Goal: Transaction & Acquisition: Purchase product/service

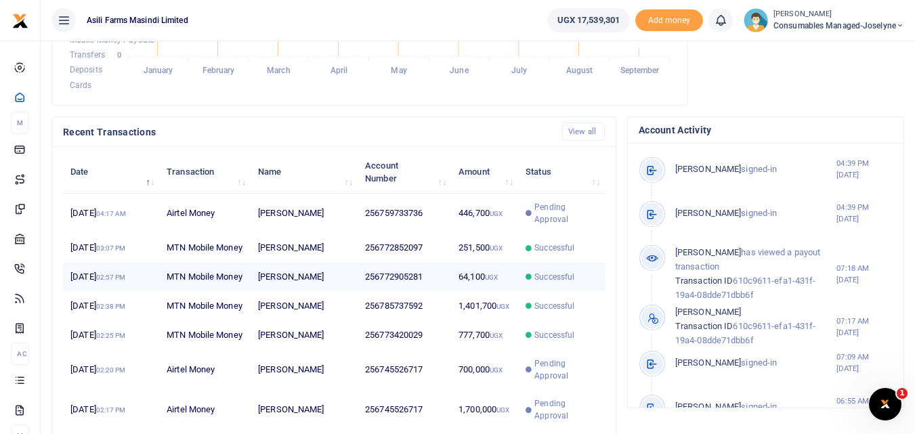
scroll to position [513, 0]
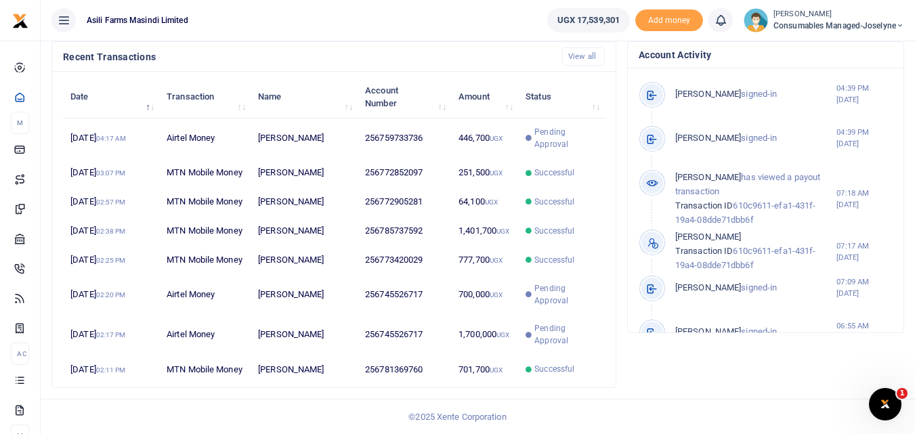
click at [627, 362] on div "Account Activity Joeslyne Abesiga signed-in 04:39 PM 2nd Sep 2025 Joeslyne Abes…" at bounding box center [766, 220] width 288 height 358
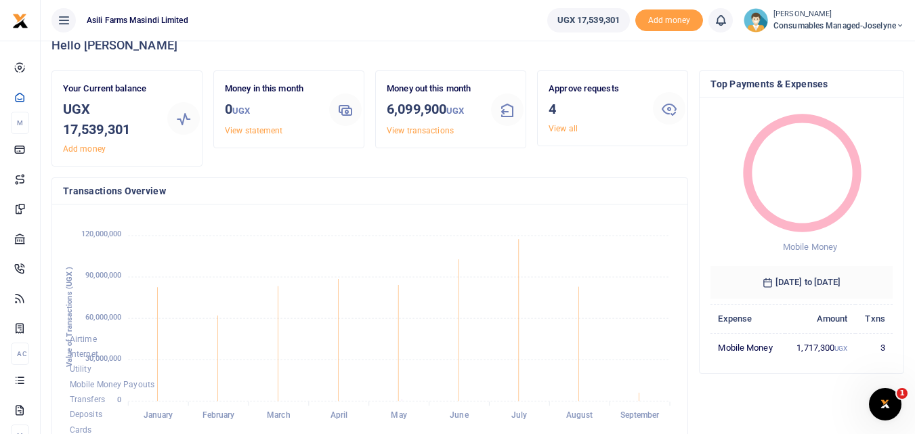
scroll to position [0, 0]
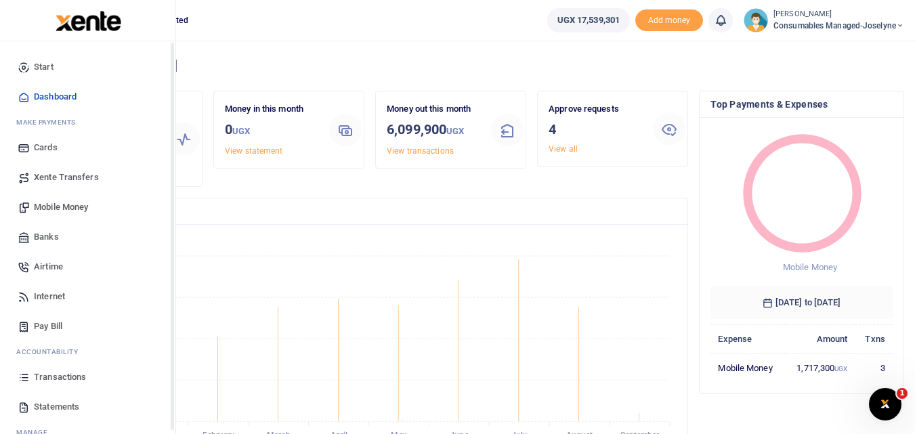
click at [58, 204] on span "Mobile Money" at bounding box center [61, 207] width 54 height 14
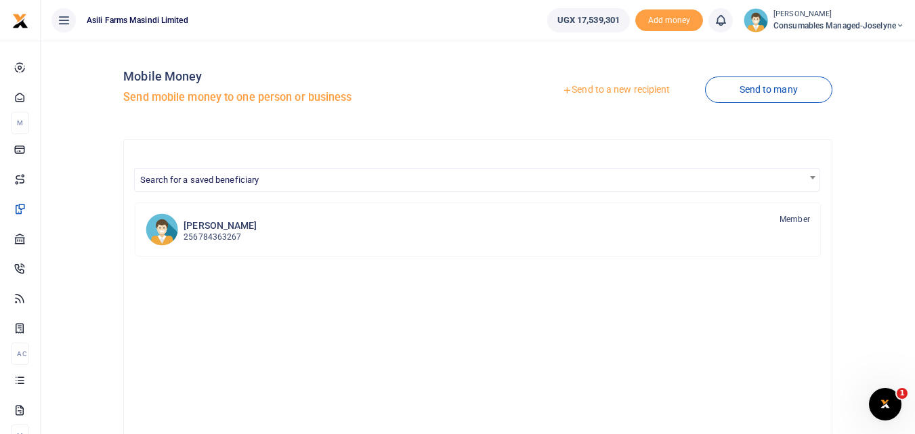
click at [58, 204] on div "Mobile Money Send mobile money to one person or business Send to a new recipien…" at bounding box center [478, 356] width 864 height 610
drag, startPoint x: 58, startPoint y: 204, endPoint x: 601, endPoint y: 92, distance: 555.2
click at [601, 92] on link "Send to a new recipient" at bounding box center [616, 90] width 177 height 24
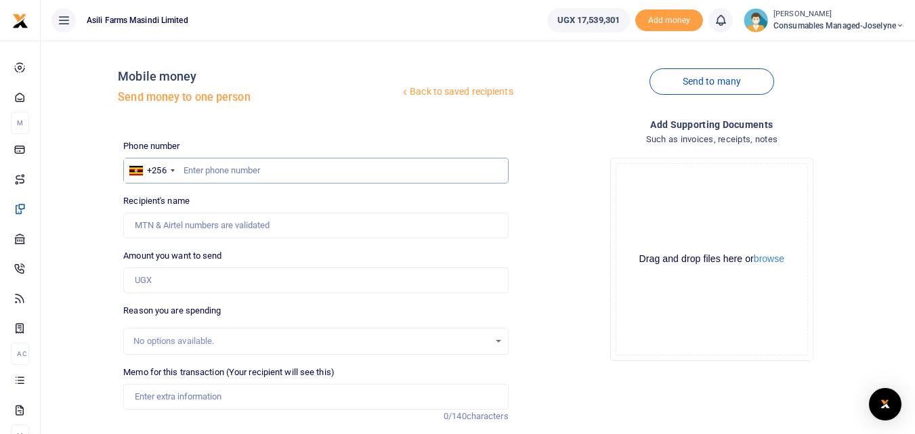
click at [210, 168] on input "text" at bounding box center [315, 171] width 385 height 26
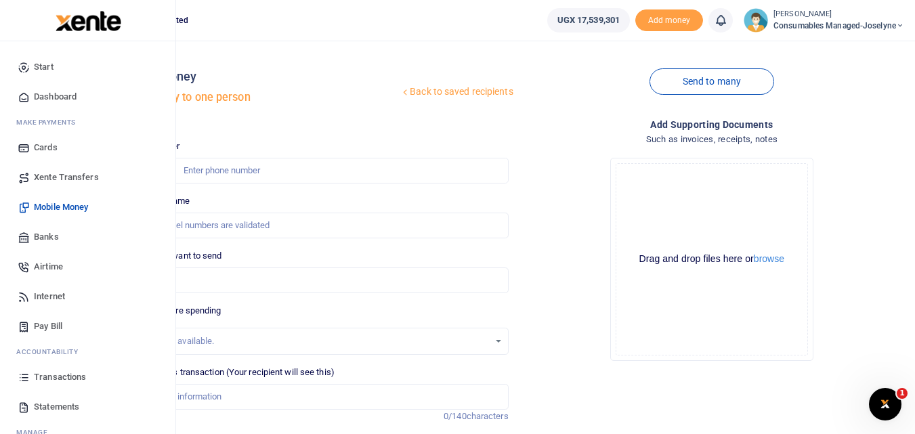
click at [52, 232] on span "Banks" at bounding box center [46, 237] width 25 height 14
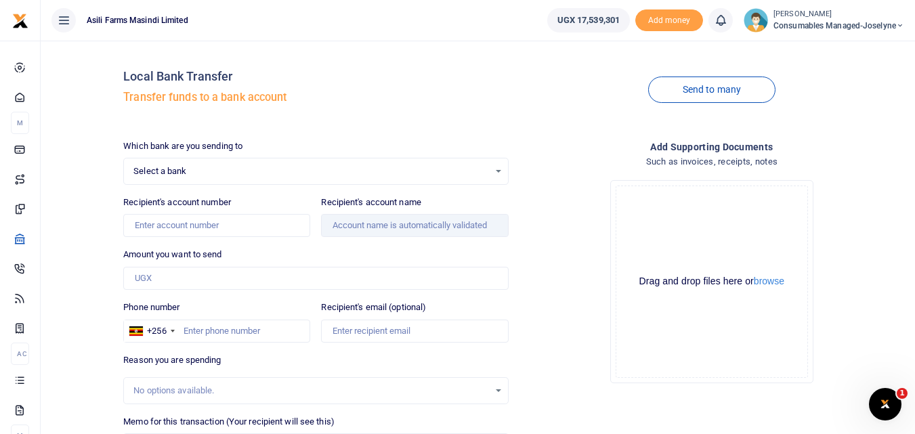
click at [498, 171] on div "Select a bank Select an option..." at bounding box center [315, 171] width 383 height 15
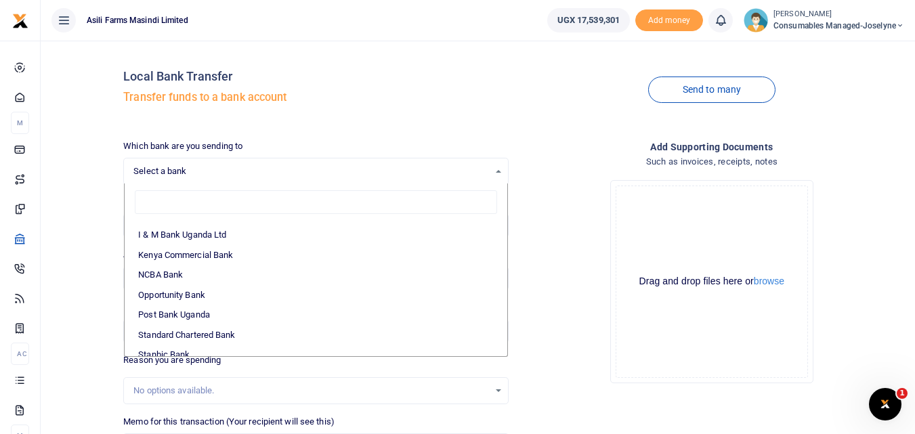
scroll to position [322, 0]
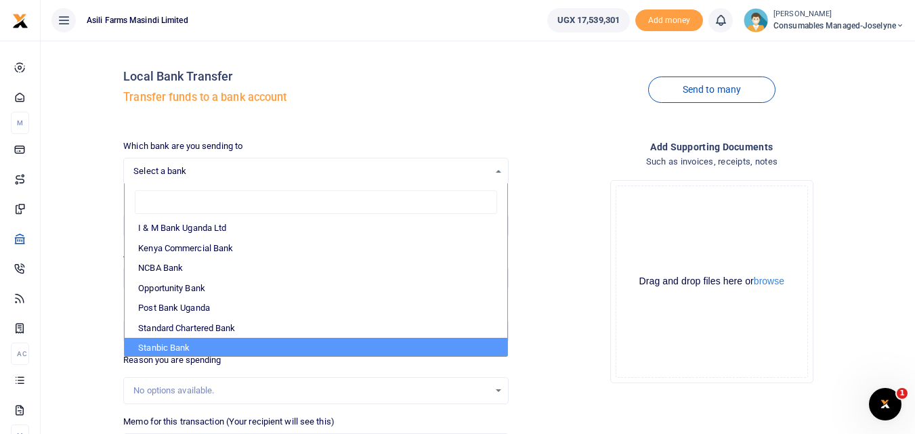
click at [240, 339] on li "Stanbic Bank" at bounding box center [316, 348] width 382 height 20
select select "STANBIC"
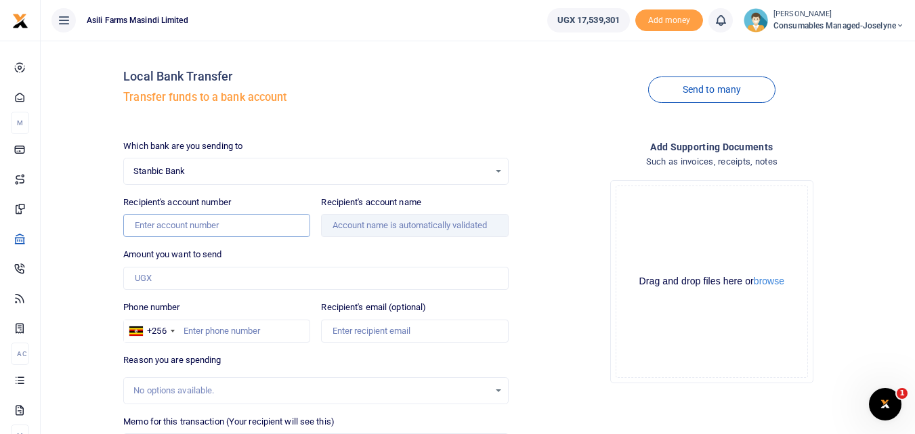
click at [217, 228] on input "Recipient's account number" at bounding box center [216, 225] width 187 height 23
type input "9030022643079"
click at [184, 275] on input "Amount you want to send" at bounding box center [315, 278] width 385 height 23
type input "Yubu Muhwezi"
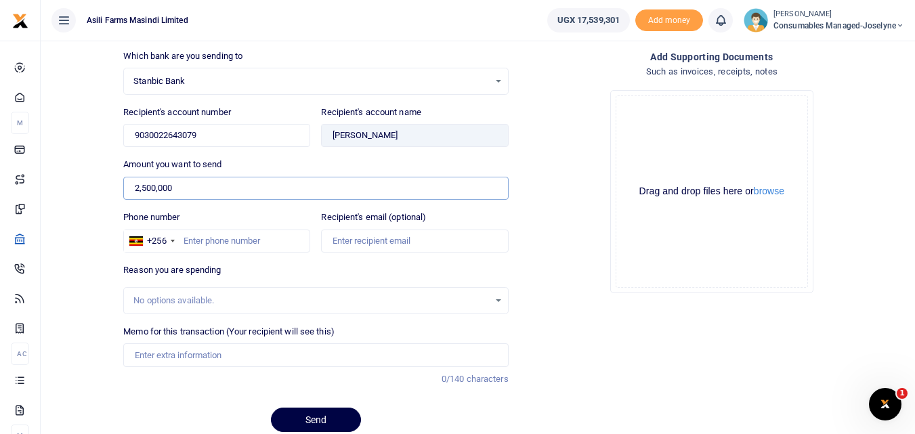
scroll to position [95, 0]
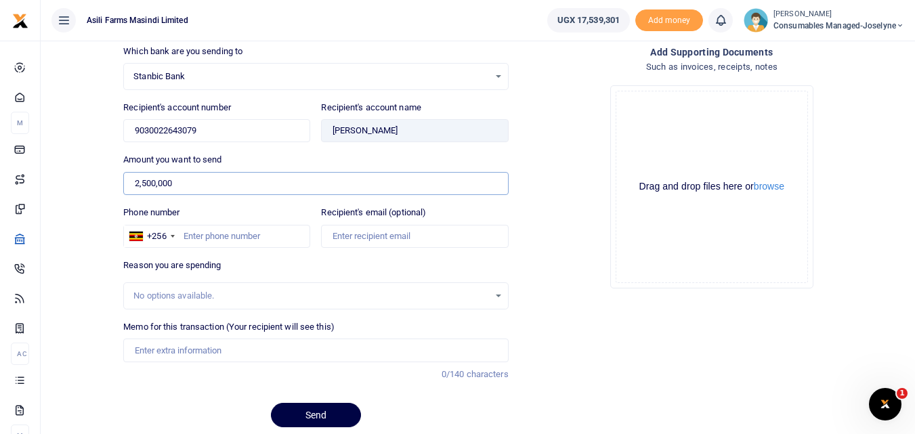
type input "2,500,000"
click at [241, 293] on div "No options available." at bounding box center [310, 296] width 355 height 14
click at [161, 354] on input "Memo for this transaction (Your recipient will see this)" at bounding box center [315, 350] width 385 height 23
click at [174, 349] on input "Memo for this transaction (Your recipient will see this)" at bounding box center [315, 350] width 385 height 23
click at [135, 353] on input "Memo for this transaction (Your recipient will see this)" at bounding box center [315, 350] width 385 height 23
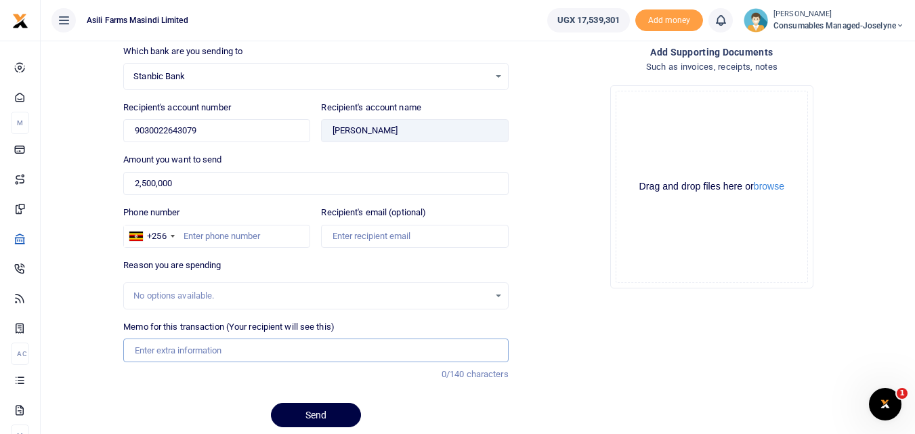
paste input "WK 36/002 / 03"
click at [186, 356] on input "WK 36/002 / 03 Fumigants for grain handling" at bounding box center [315, 350] width 385 height 23
type input "WK 36 002 03 Fumigants for grain handling"
click at [318, 421] on button "Send" at bounding box center [316, 415] width 90 height 24
click at [312, 345] on input "WK 36 002 03 Fumigants for grain handling" at bounding box center [315, 350] width 385 height 23
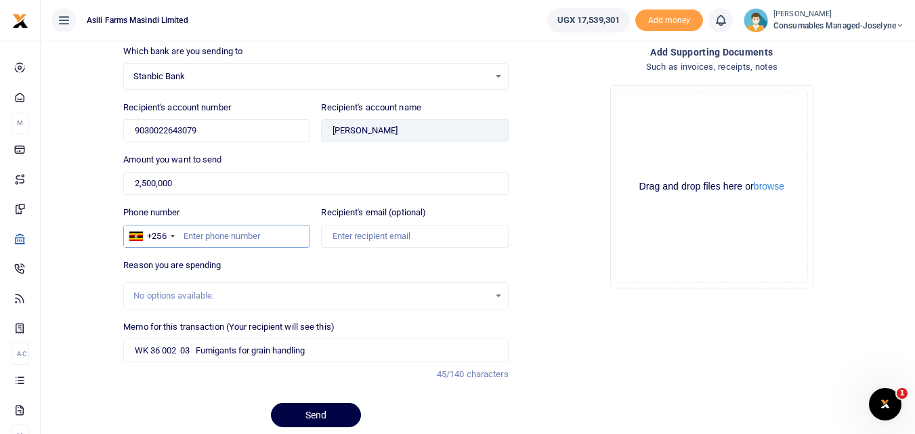
click at [232, 244] on input "Phone number" at bounding box center [216, 236] width 187 height 23
type input "d"
click at [222, 230] on input "d" at bounding box center [216, 236] width 187 height 23
type input "0782204141"
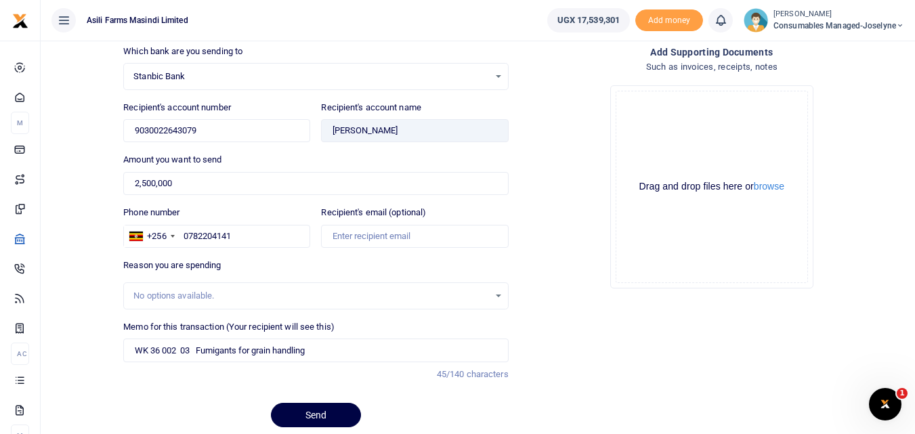
click at [544, 282] on div "Drop your files here Drag and drop files here or browse Powered by Uppy" at bounding box center [711, 186] width 385 height 225
click at [293, 410] on button "Send" at bounding box center [316, 415] width 90 height 24
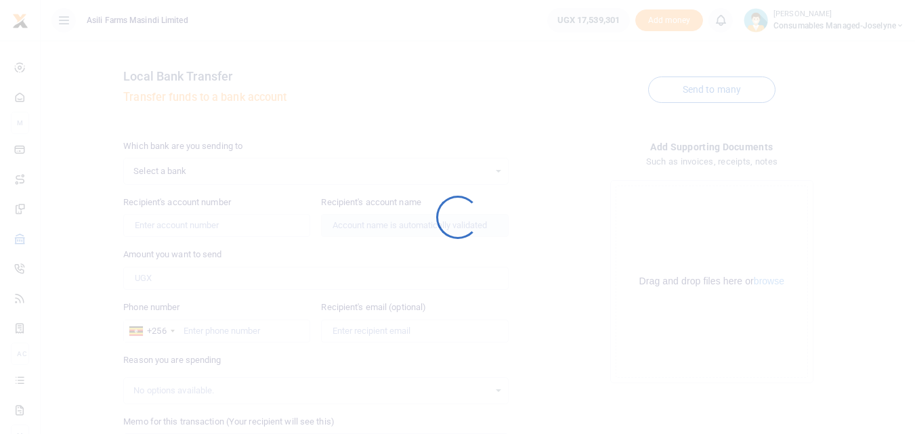
scroll to position [95, 0]
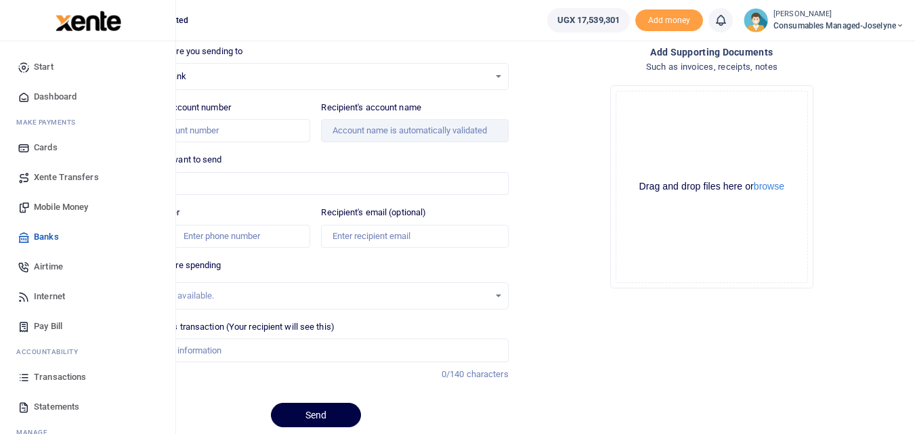
click at [27, 376] on icon at bounding box center [24, 377] width 12 height 12
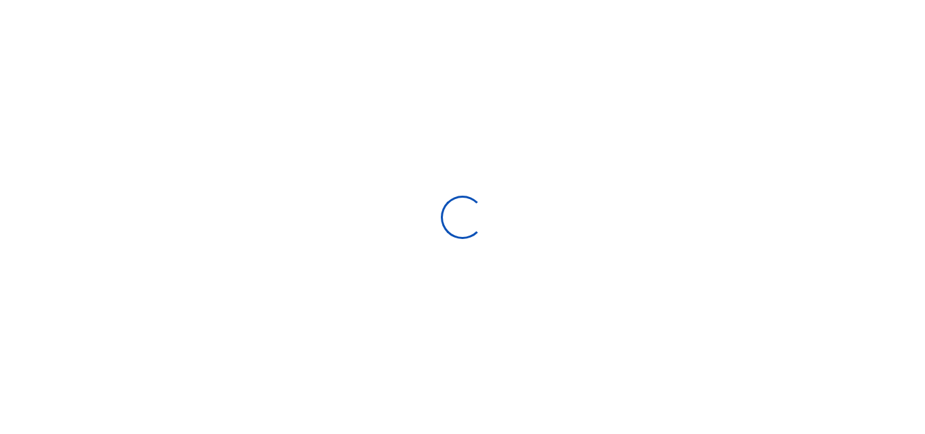
type input "[DATE] - [DATE]"
select select
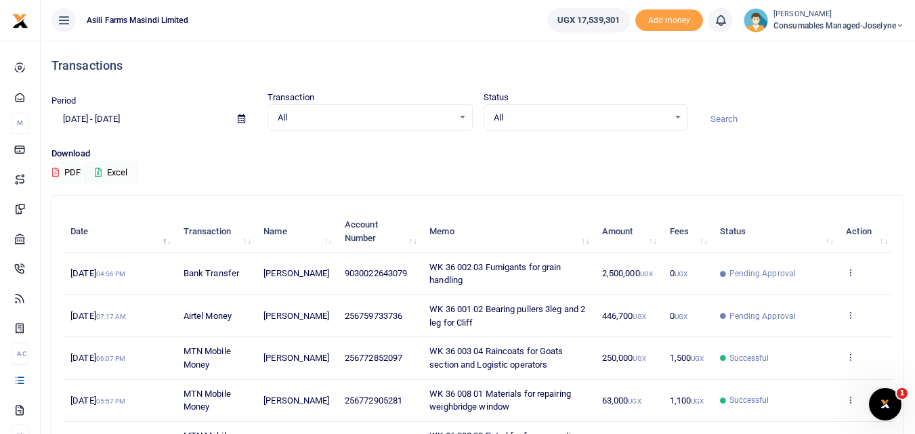
scroll to position [379, 0]
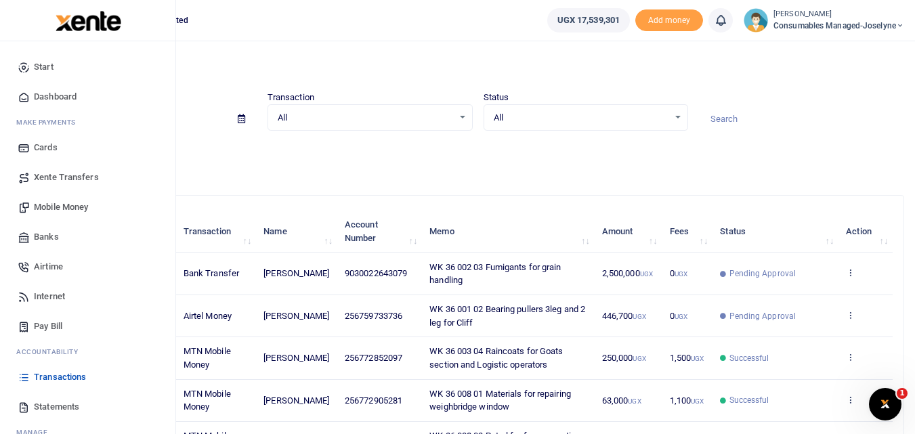
click at [68, 209] on span "Mobile Money" at bounding box center [61, 207] width 54 height 14
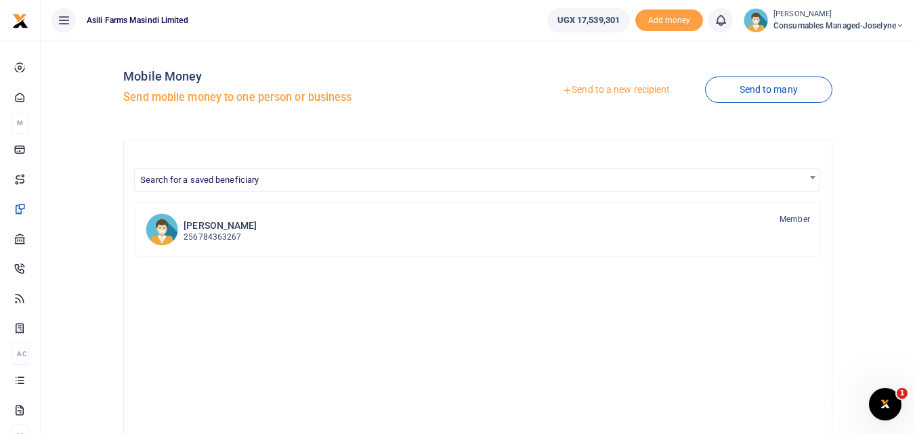
click at [612, 82] on link "Send to a new recipient" at bounding box center [616, 90] width 177 height 24
click at [601, 88] on link "Send to a new recipient" at bounding box center [616, 90] width 177 height 24
click at [639, 80] on link "Send to a new recipient" at bounding box center [616, 90] width 177 height 24
click at [615, 85] on link "Send to a new recipient" at bounding box center [616, 90] width 177 height 24
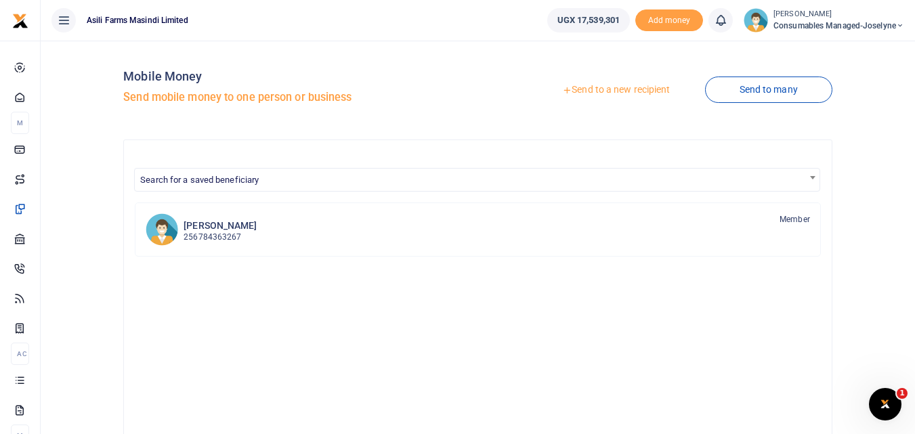
click at [612, 90] on link "Send to a new recipient" at bounding box center [616, 90] width 177 height 24
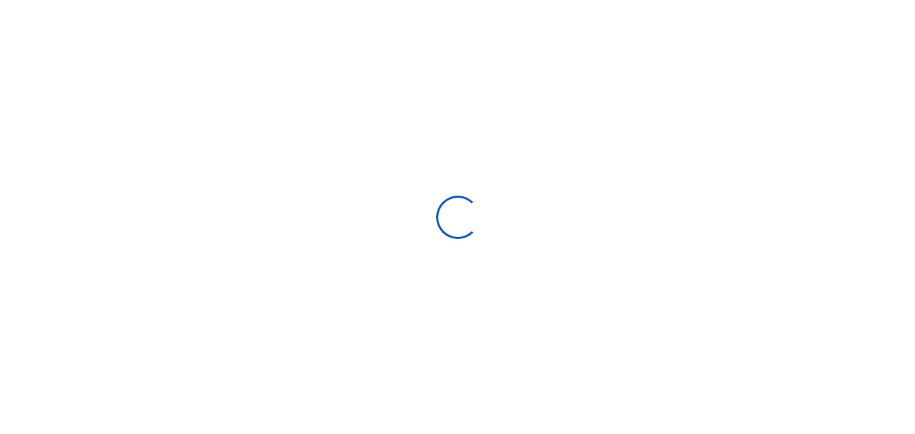
select select "Loading bundles"
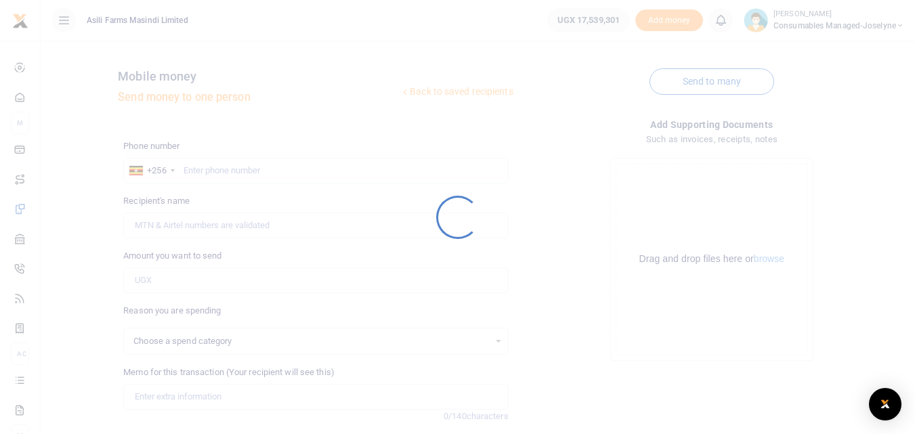
select select
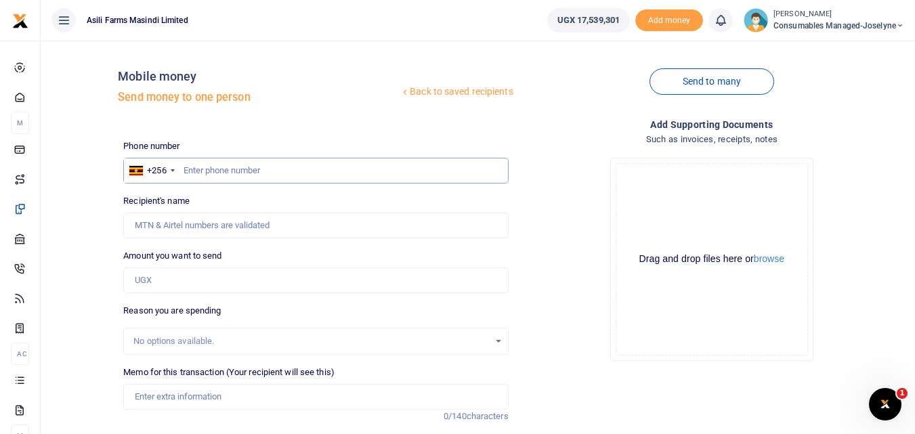
click at [209, 178] on input "text" at bounding box center [315, 171] width 385 height 26
type input "788346582"
type input "Joseph Sekanwagi"
type input "788346582"
click at [187, 271] on input "Amount you want to send" at bounding box center [315, 281] width 385 height 26
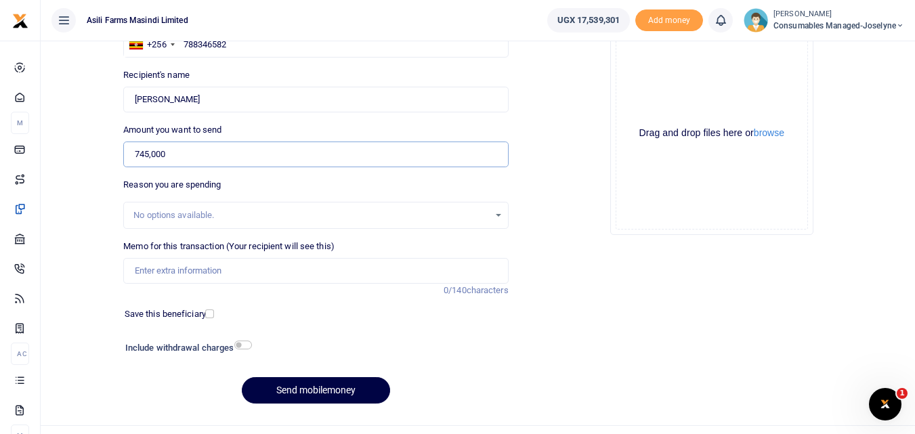
scroll to position [152, 0]
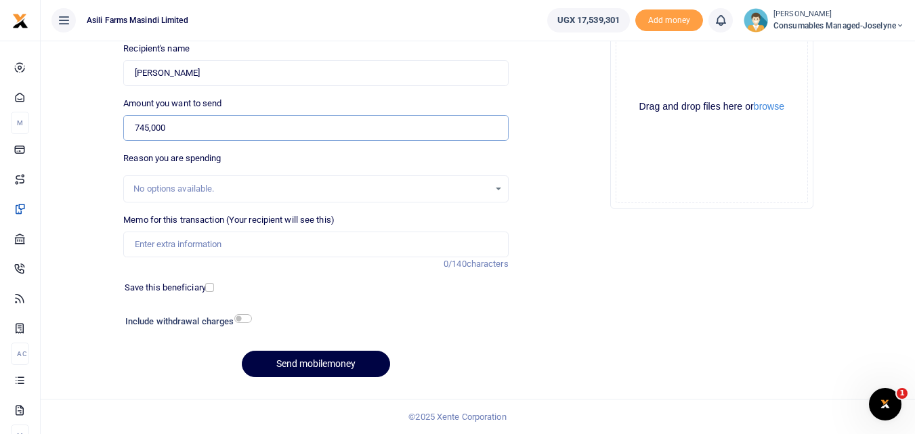
type input "745,000"
click at [223, 246] on input "Memo for this transaction (Your recipient will see this)" at bounding box center [315, 245] width 385 height 26
click at [140, 245] on input "Memo for this transaction (Your recipient will see this)" at bounding box center [315, 245] width 385 height 26
paste input "WK 36 /001 / 05"
click at [213, 246] on input "WK 36 /001 / 05" at bounding box center [315, 245] width 385 height 26
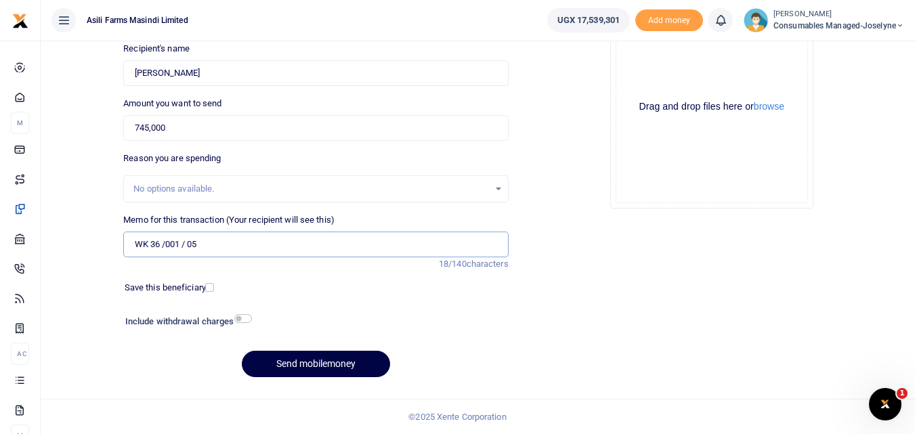
paste input "Battery Chargers 12V and Cooling Jets for he Generator"
click at [186, 244] on input "WK 36 /001 / 05 Battery Chargers 12V and Cooling Jets for he Generator" at bounding box center [315, 245] width 385 height 26
type input "WK 36 001 05 Battery Chargers 12V and Cooling Jets for he Generator"
click at [331, 359] on button "Send mobilemoney" at bounding box center [316, 364] width 148 height 26
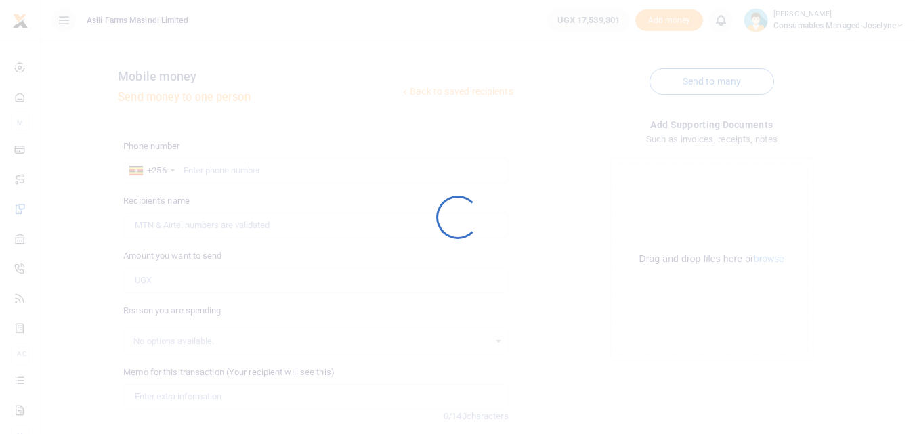
scroll to position [152, 0]
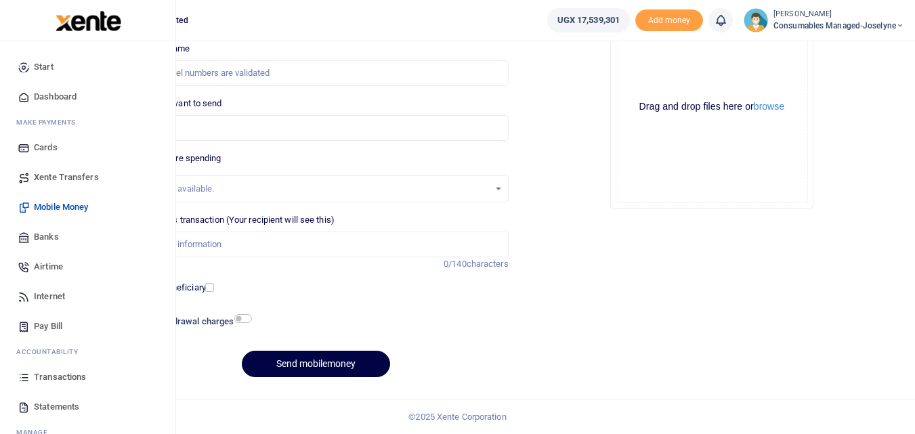
click at [20, 375] on icon at bounding box center [24, 377] width 12 height 12
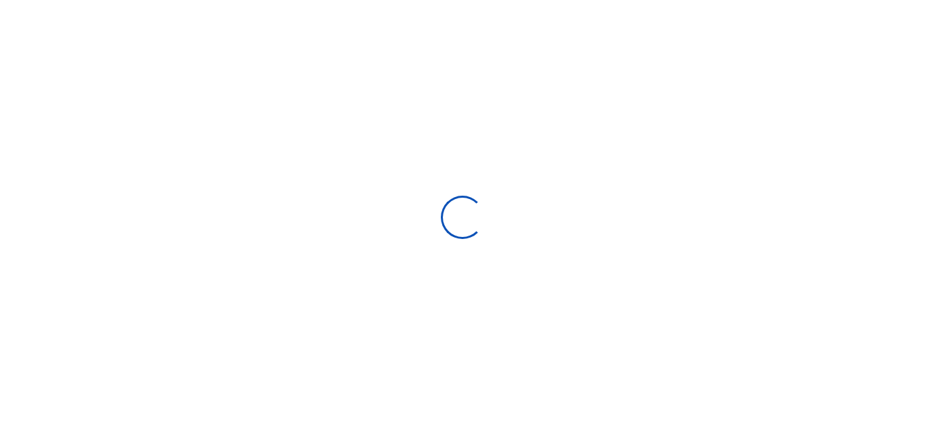
select select
type input "[DATE] - [DATE]"
select select
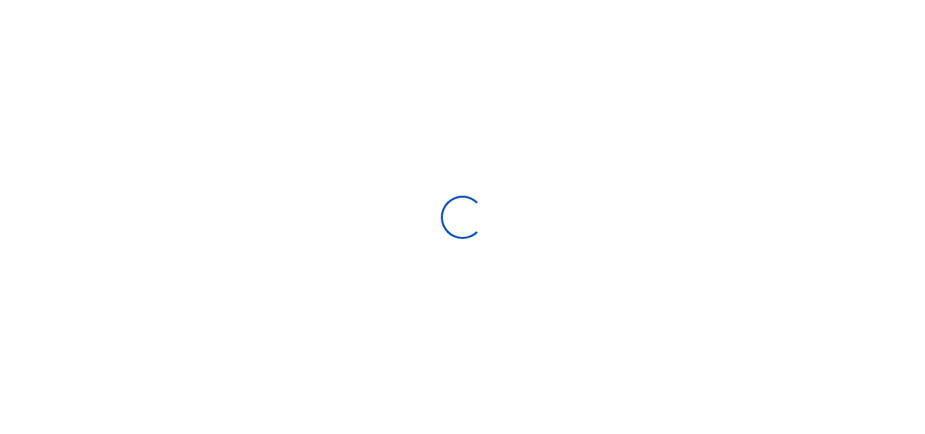
select select
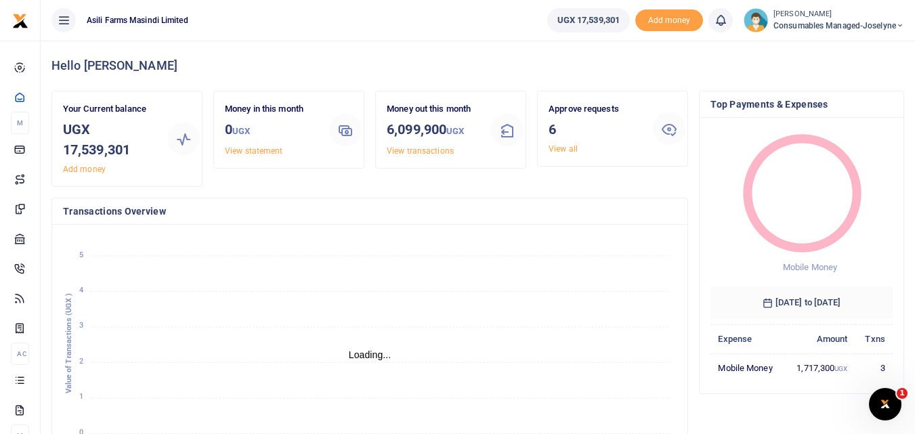
scroll to position [11, 11]
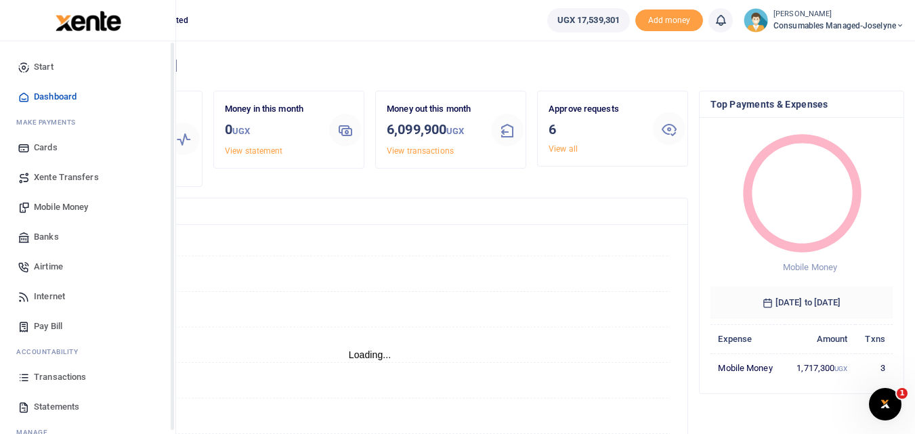
click at [20, 376] on icon at bounding box center [24, 377] width 12 height 12
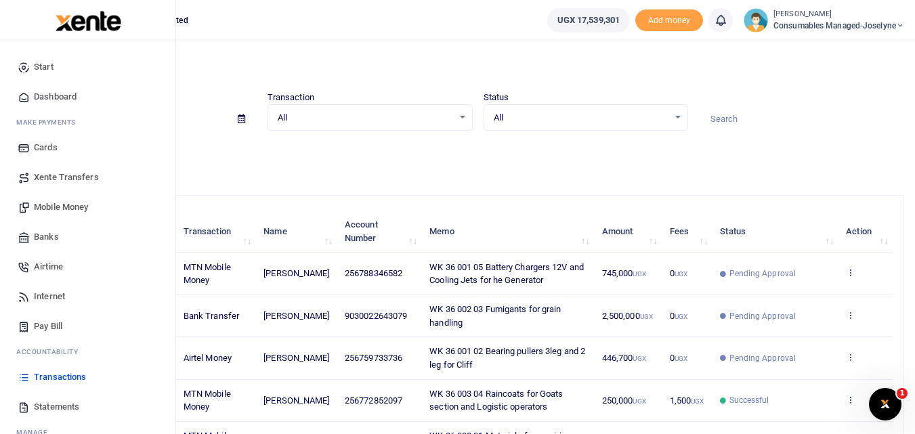
click at [49, 203] on span "Mobile Money" at bounding box center [61, 207] width 54 height 14
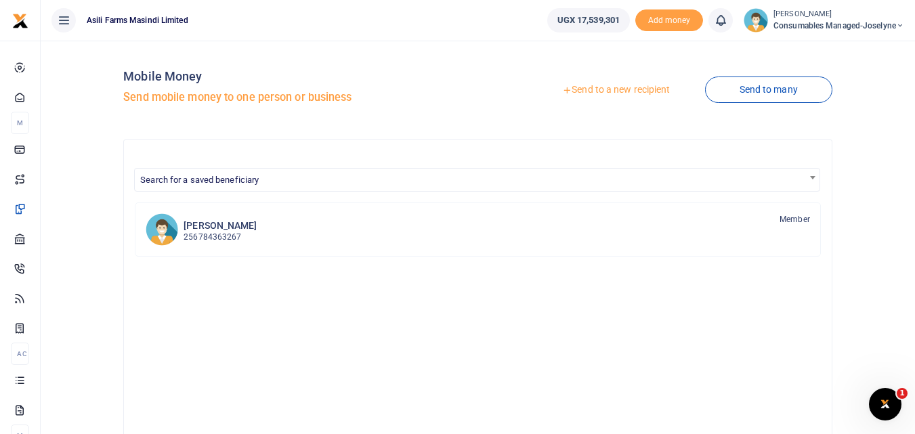
click at [629, 85] on link "Send to a new recipient" at bounding box center [616, 90] width 177 height 24
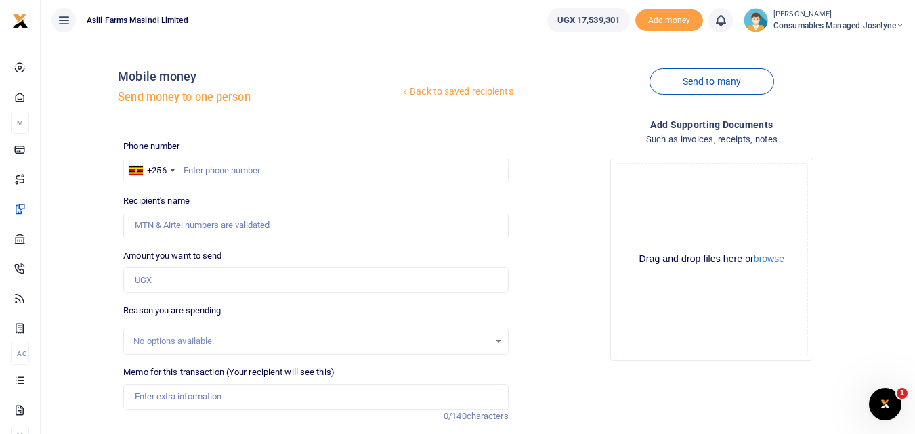
click at [267, 158] on div at bounding box center [457, 217] width 915 height 434
click at [242, 167] on input "text" at bounding box center [315, 171] width 385 height 26
type input "773879717"
type input "Henry Mulumba"
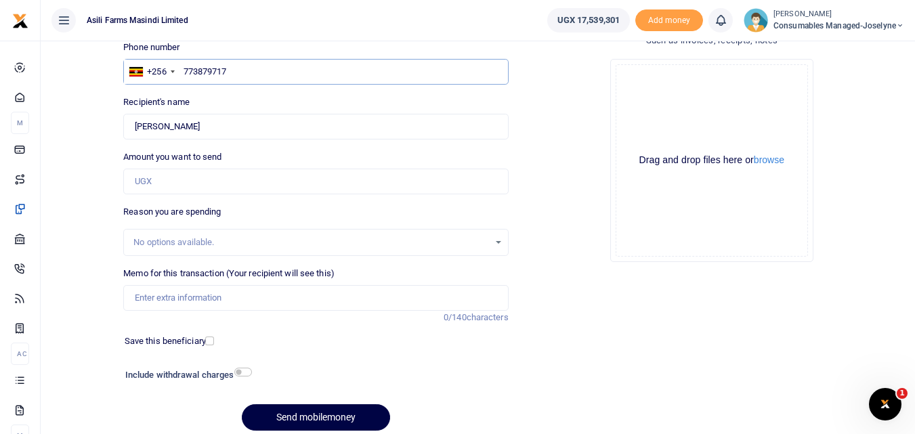
scroll to position [100, 0]
type input "773879717"
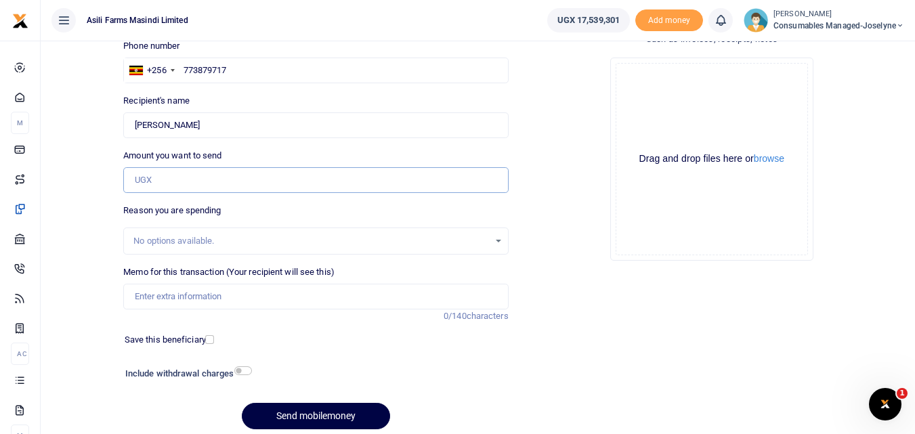
click at [209, 178] on input "Amount you want to send" at bounding box center [315, 180] width 385 height 26
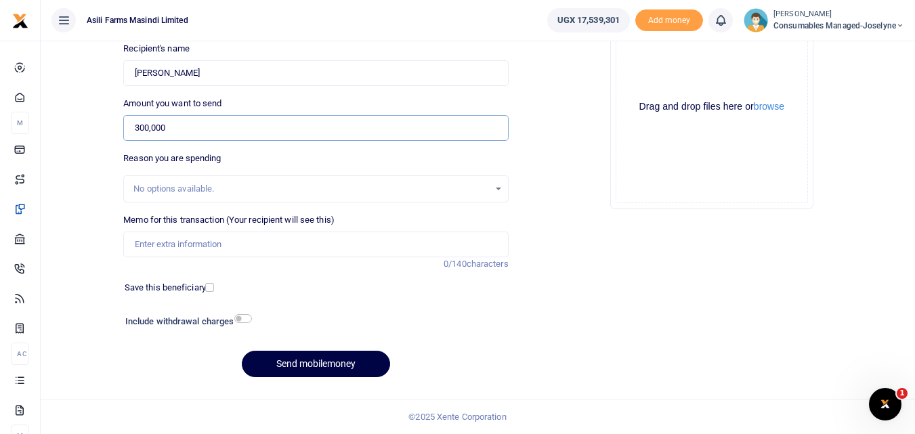
type input "300,000"
click at [230, 253] on input "Memo for this transaction (Your recipient will see this)" at bounding box center [315, 245] width 385 height 26
click at [141, 240] on input "Memo for this transaction (Your recipient will see this)" at bounding box center [315, 245] width 385 height 26
paste input "WK 36 /001 /22"
paste input "Repairing transfer Gearbox 098M"
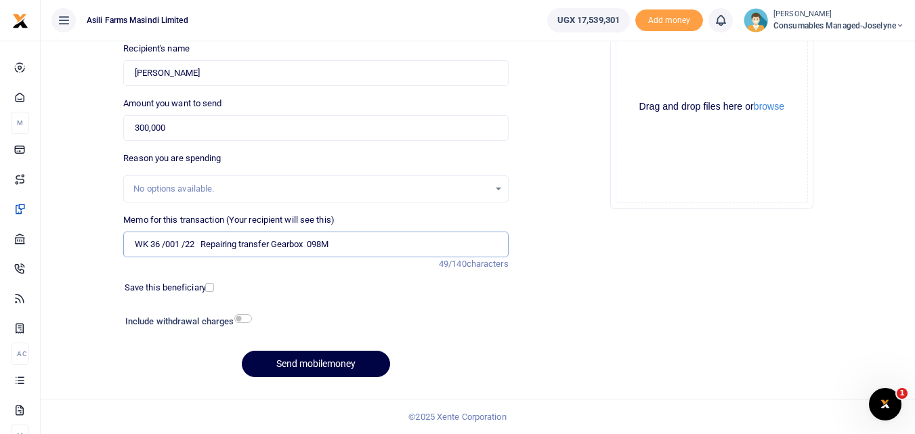
click at [186, 247] on input "WK 36 /001 /22 Repairing transfer Gearbox 098M" at bounding box center [315, 245] width 385 height 26
type input "WK 36 001 22 Repairing transfer Gearbox 098M"
click at [282, 362] on button "Send mobilemoney" at bounding box center [316, 364] width 148 height 26
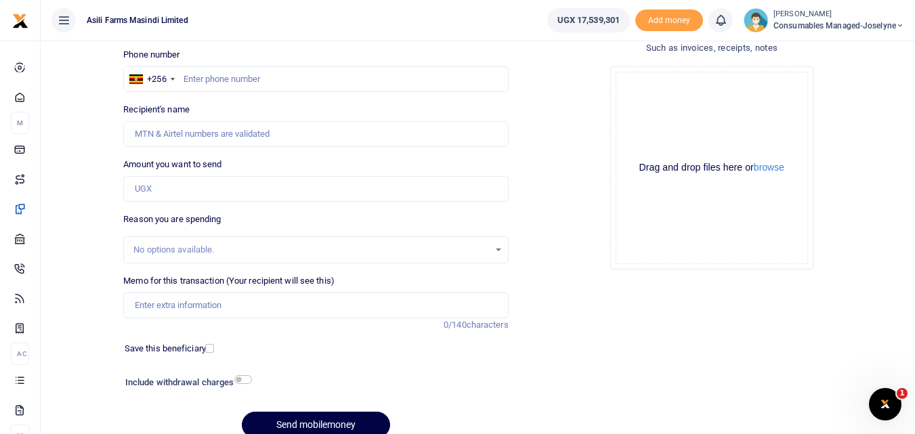
scroll to position [152, 0]
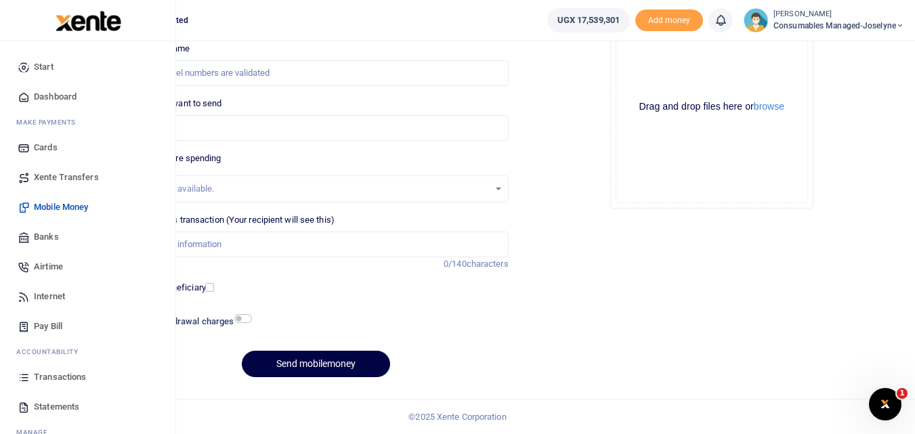
click at [24, 380] on icon at bounding box center [24, 377] width 12 height 12
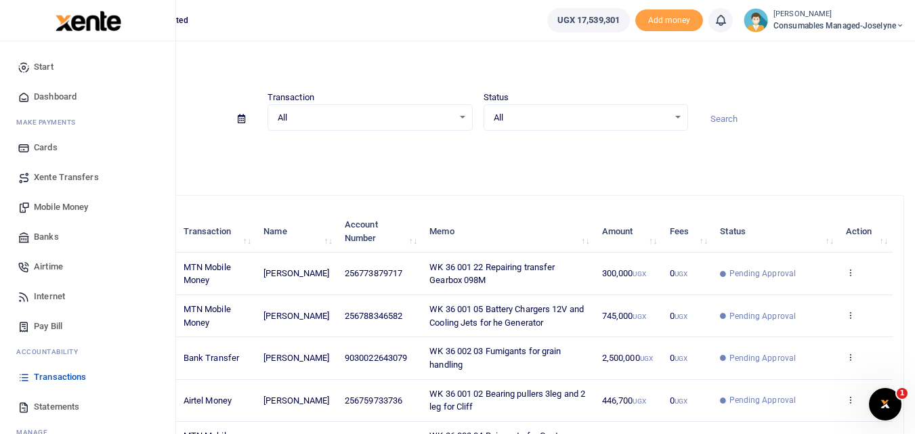
click at [51, 201] on span "Mobile Money" at bounding box center [61, 207] width 54 height 14
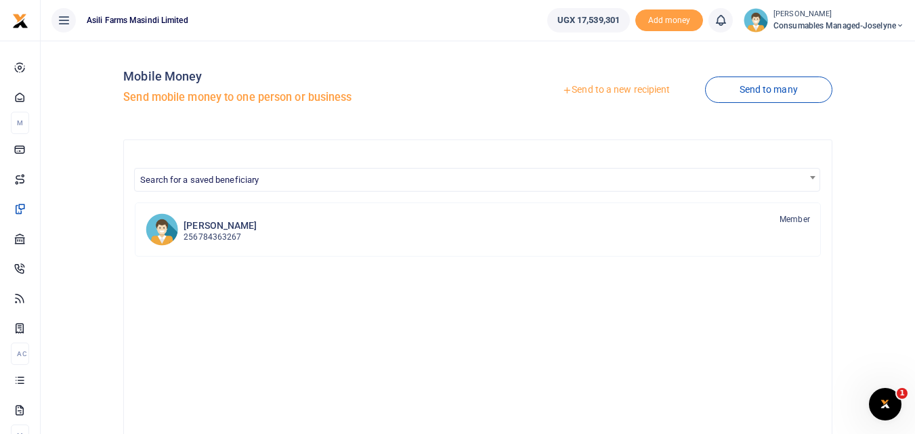
click at [609, 84] on link "Send to a new recipient" at bounding box center [616, 90] width 177 height 24
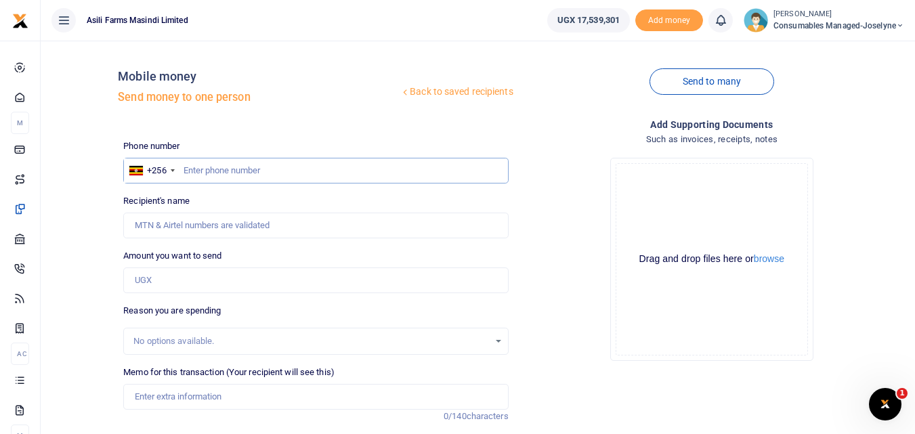
click at [240, 172] on input "text" at bounding box center [315, 171] width 385 height 26
click at [152, 289] on input "Amount you want to send" at bounding box center [315, 281] width 385 height 26
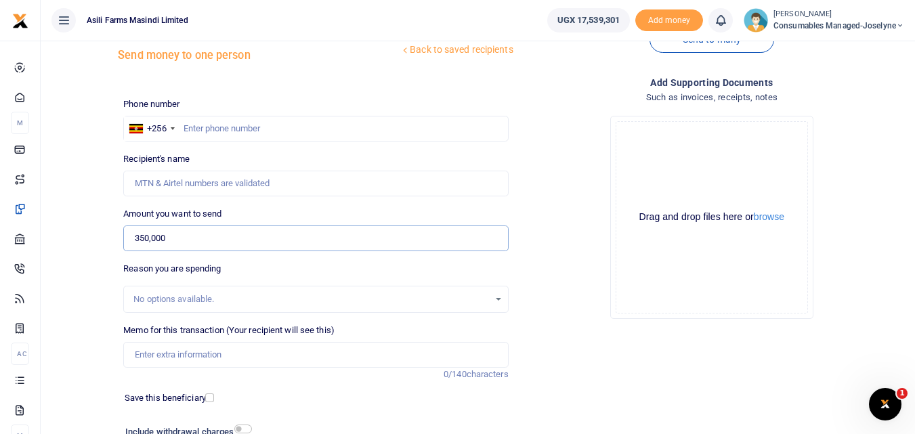
scroll to position [64, 0]
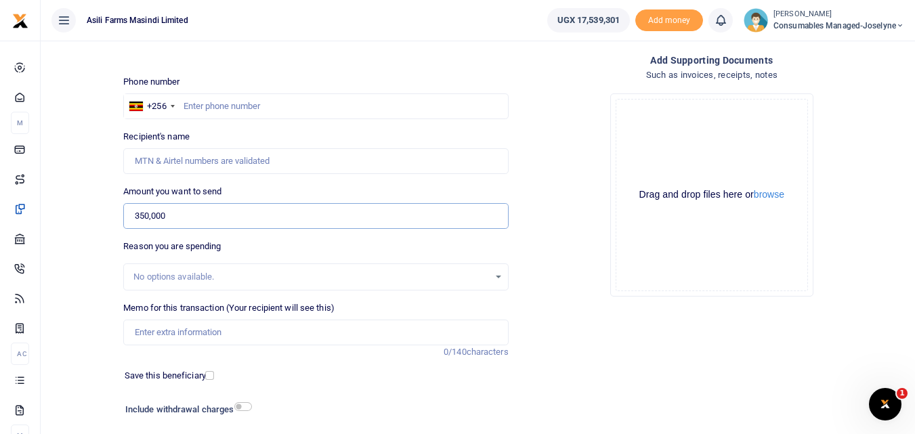
type input "350,000"
click at [175, 338] on input "Memo for this transaction (Your recipient will see this)" at bounding box center [315, 333] width 385 height 26
click at [128, 330] on input "Memo for this transaction (Your recipient will see this)" at bounding box center [315, 333] width 385 height 26
paste input "WK 36 /001 / 15"
click at [210, 339] on input "WK 36 /001 / 15" at bounding box center [315, 333] width 385 height 26
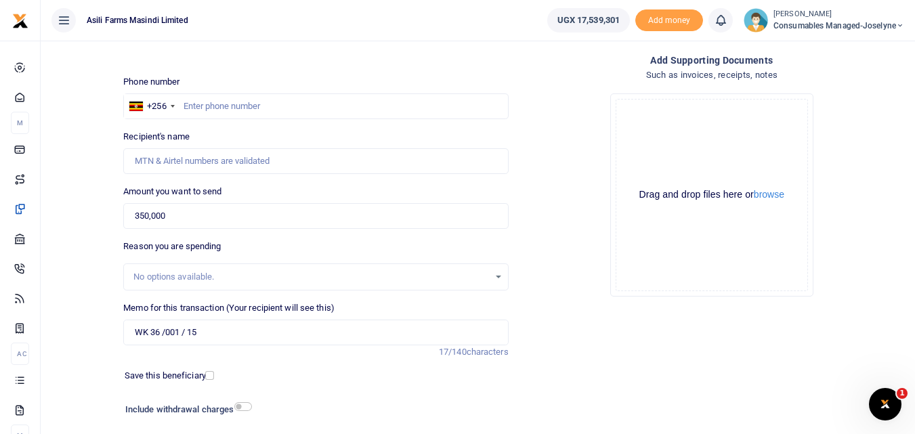
click at [218, 319] on div "Memo for this transaction (Your recipient will see this) WK 36 /001 / 15 Reason…" at bounding box center [315, 323] width 385 height 44
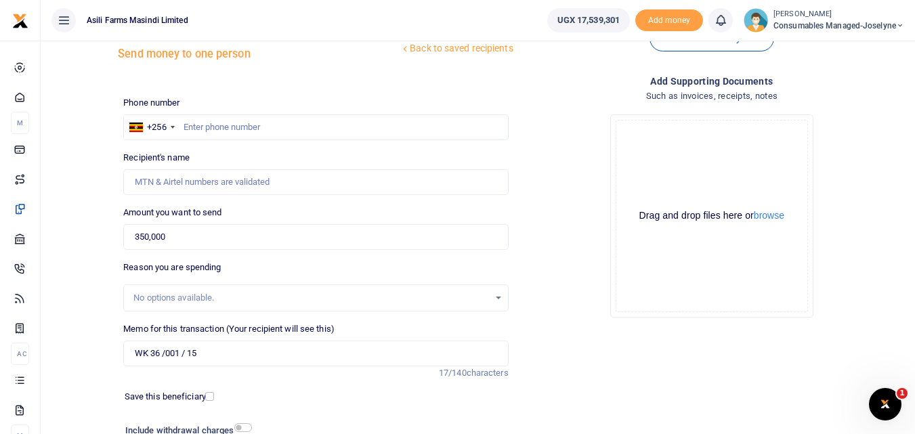
scroll to position [45, 0]
click at [209, 349] on input "WK 36 /001 / 15" at bounding box center [315, 352] width 385 height 26
paste input "Multi meter gfor Cliff"
click at [201, 354] on input "WK 36 /001 / 15 Multi meter gfor Cliff" at bounding box center [315, 352] width 385 height 26
click at [186, 356] on input "WK 36 /001 / 15 Multi meter gfor Cliff" at bounding box center [315, 352] width 385 height 26
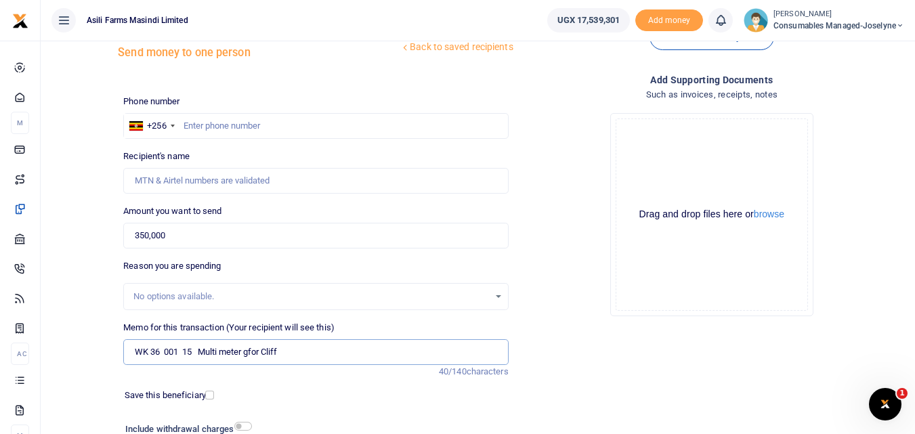
click at [254, 354] on input "WK 36 001 15 Multi meter gfor Cliff" at bounding box center [315, 352] width 385 height 26
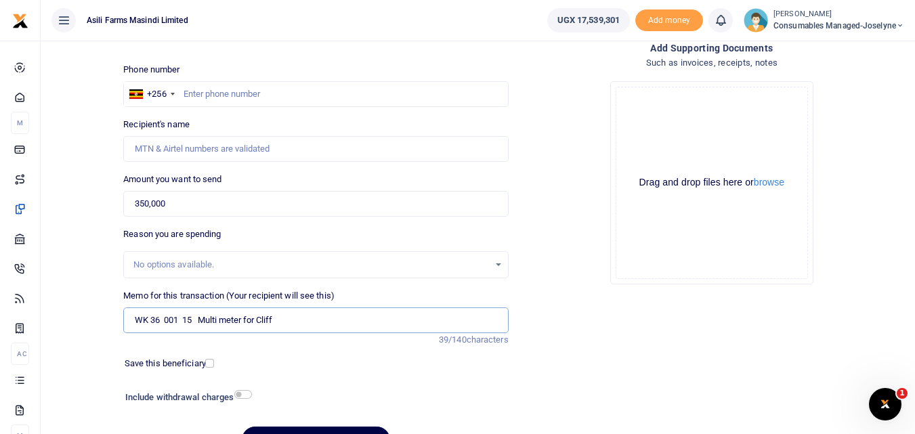
scroll to position [76, 0]
type input "WK 36 001 15 Multi meter for Cliff"
click at [292, 313] on input "WK 36 001 15 Multi meter for Cliff" at bounding box center [315, 321] width 385 height 26
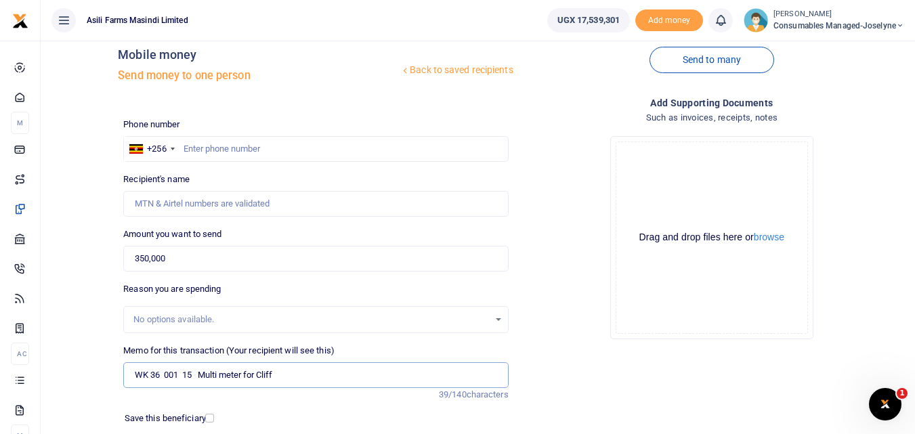
scroll to position [0, 0]
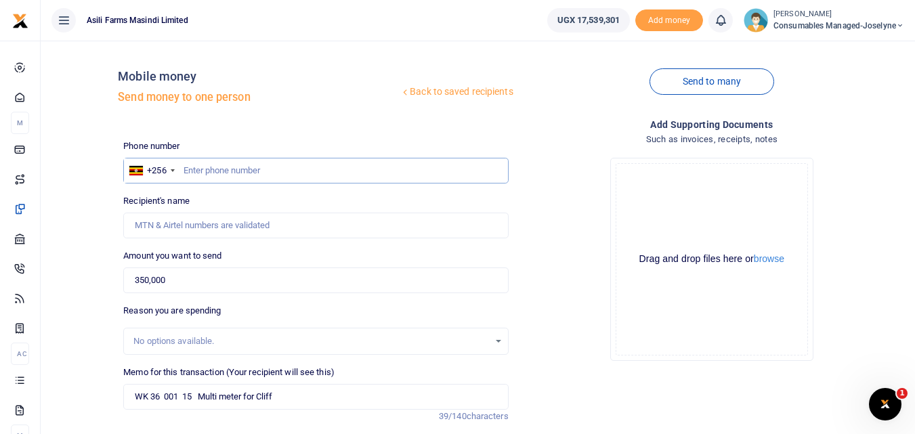
click at [217, 176] on input "text" at bounding box center [315, 171] width 385 height 26
click at [210, 280] on input "350,000" at bounding box center [315, 281] width 385 height 26
click at [219, 172] on input "text" at bounding box center [315, 171] width 385 height 26
click at [772, 255] on button "browse" at bounding box center [769, 259] width 30 height 10
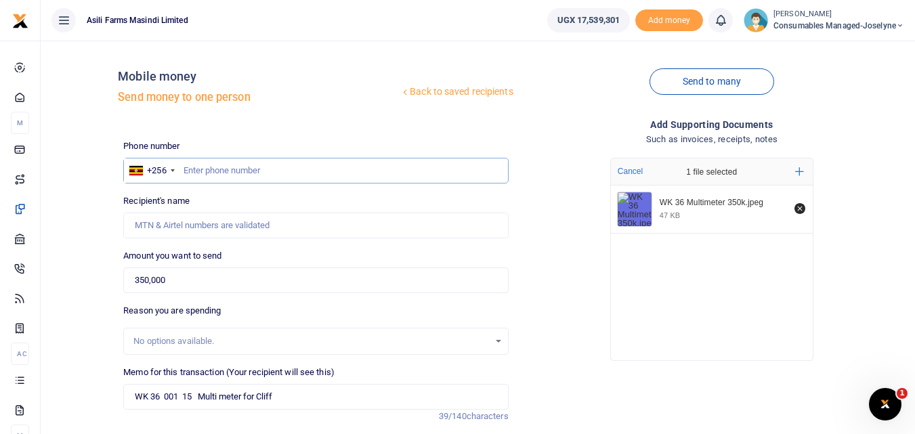
click at [208, 167] on input "text" at bounding box center [315, 171] width 385 height 26
type input "7"
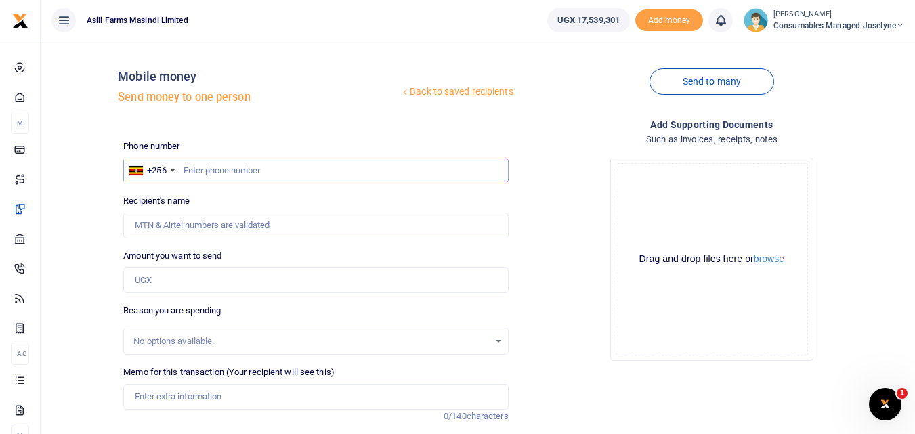
click at [217, 166] on input "text" at bounding box center [315, 171] width 385 height 26
type input "700722335"
type input "Sekabogo Painento"
type input "700722335"
click at [177, 283] on input "Amount you want to send" at bounding box center [315, 281] width 385 height 26
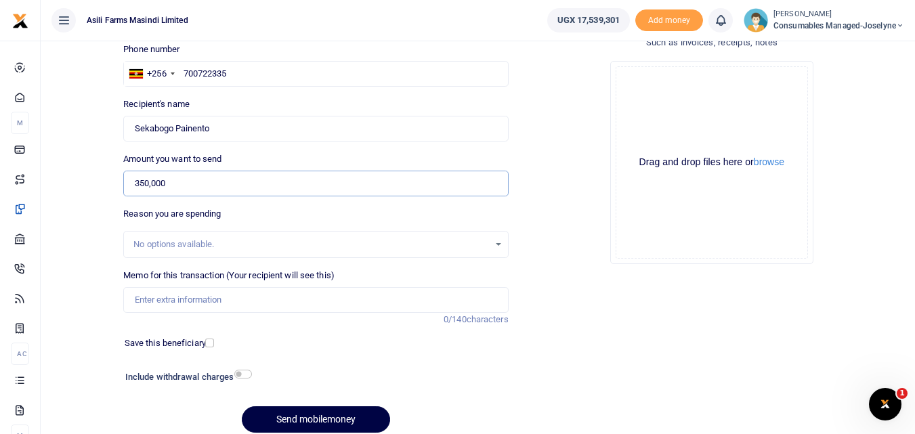
scroll to position [104, 0]
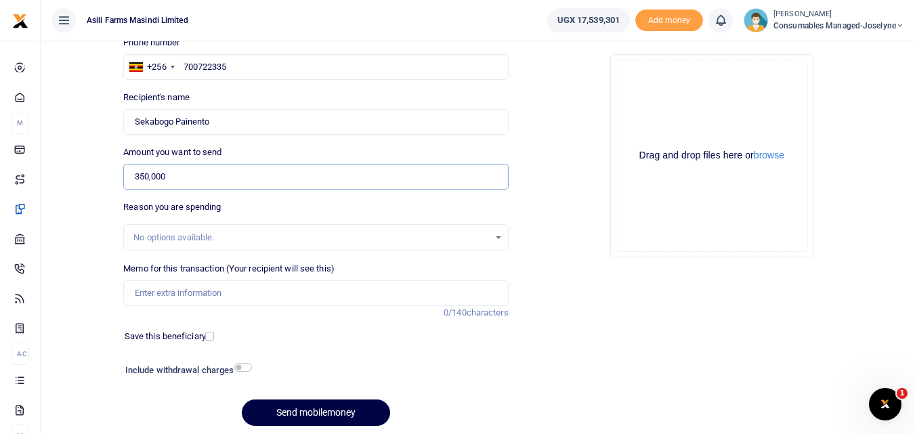
type input "350,000"
click at [208, 288] on input "Memo for this transaction (Your recipient will see this)" at bounding box center [315, 293] width 385 height 26
click at [137, 285] on input "Memo for this transaction (Your recipient will see this)" at bounding box center [315, 293] width 385 height 26
paste input "WK 36 /001 / 15"
click at [764, 154] on button "browse" at bounding box center [769, 155] width 30 height 10
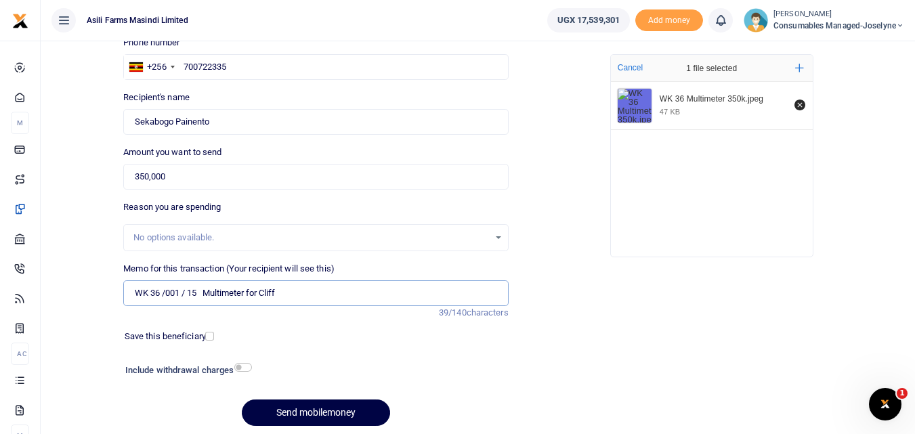
click at [188, 294] on input "WK 36 /001 / 15 Multimeter for Cliff" at bounding box center [315, 293] width 385 height 26
type input "WK 36 001 15 Multimeter for Cliff"
click at [294, 412] on button "Send mobilemoney" at bounding box center [316, 413] width 148 height 26
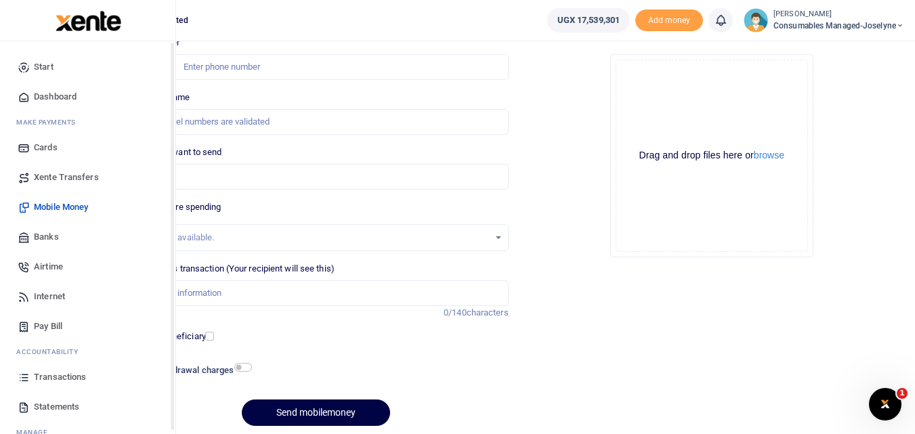
click at [22, 383] on icon at bounding box center [24, 377] width 12 height 12
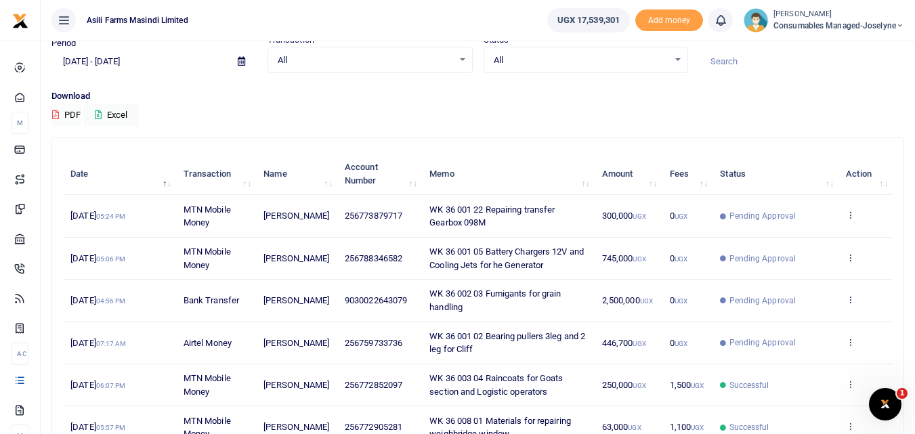
scroll to position [44, 0]
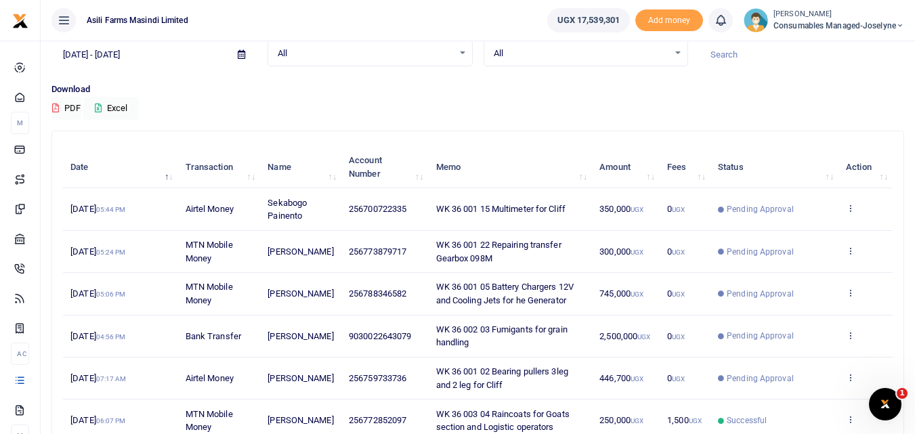
scroll to position [66, 0]
click at [851, 249] on icon at bounding box center [850, 248] width 9 height 9
click at [801, 269] on link "View details" at bounding box center [800, 272] width 107 height 19
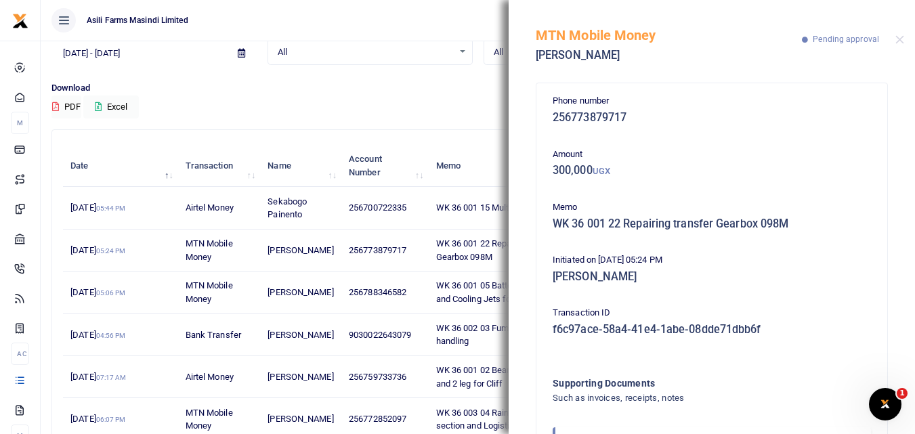
scroll to position [81, 0]
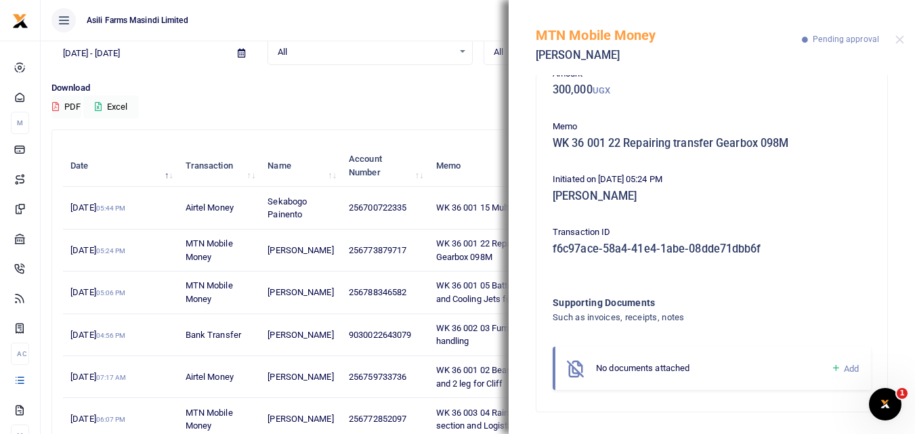
click at [831, 368] on icon at bounding box center [836, 368] width 10 height 12
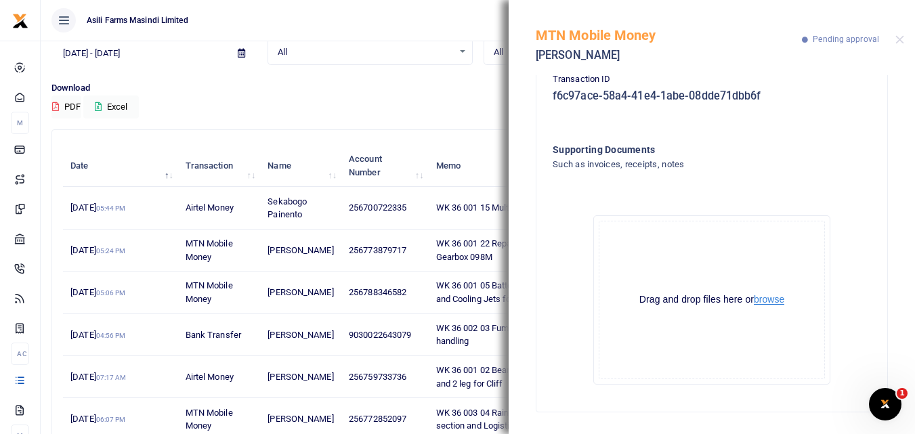
click at [772, 303] on button "browse" at bounding box center [769, 300] width 30 height 10
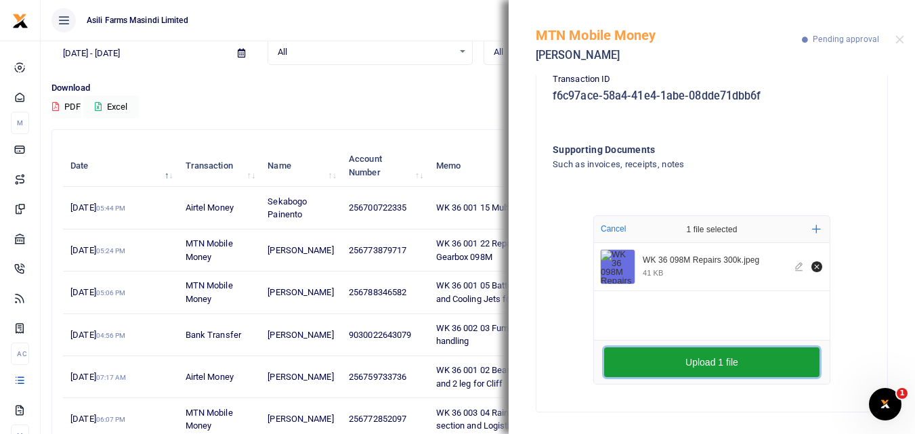
click at [657, 360] on button "Upload 1 file" at bounding box center [711, 362] width 215 height 30
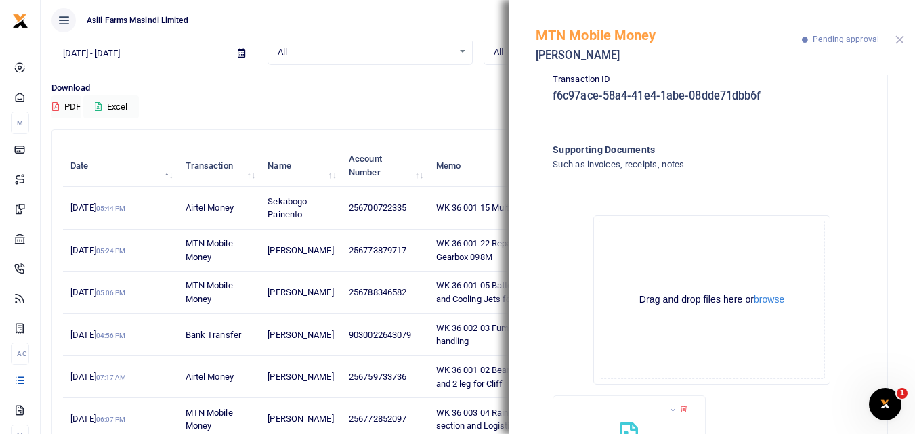
click at [898, 39] on button "Close" at bounding box center [899, 39] width 9 height 9
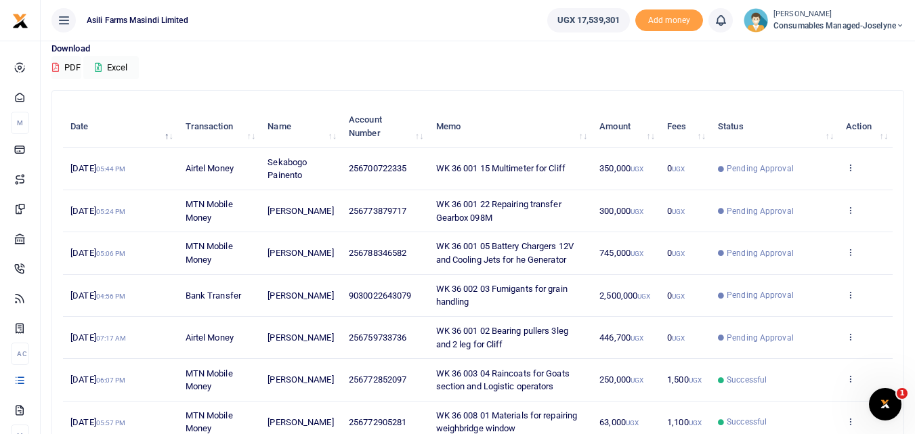
scroll to position [75, 0]
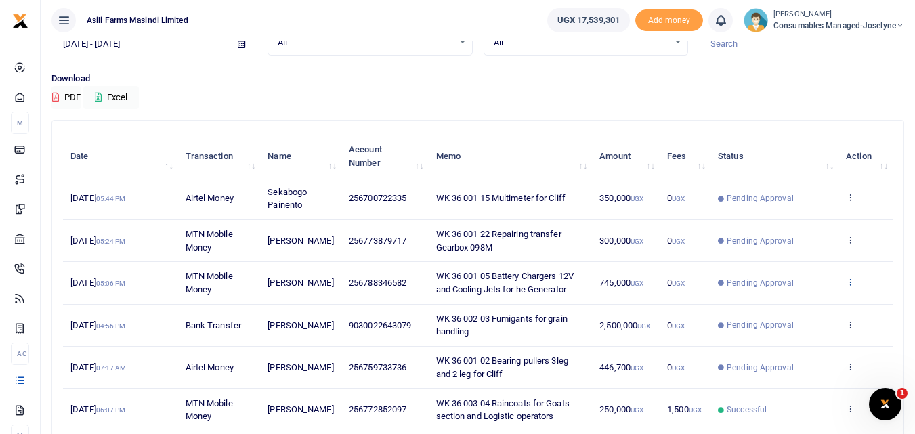
click at [852, 284] on icon at bounding box center [850, 281] width 9 height 9
click at [822, 301] on link "View details" at bounding box center [800, 304] width 107 height 19
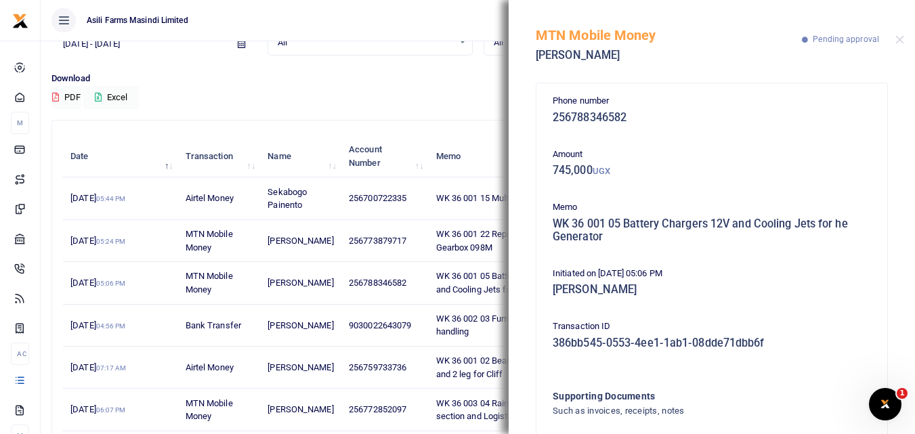
scroll to position [94, 0]
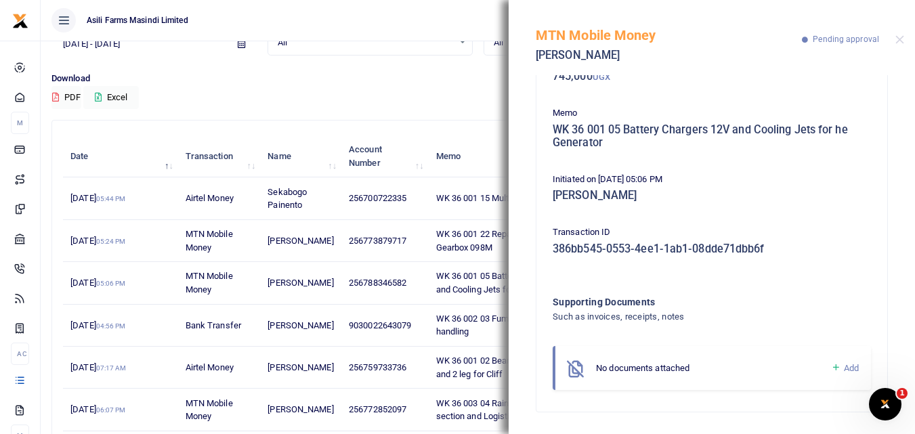
click at [831, 368] on icon at bounding box center [836, 368] width 10 height 12
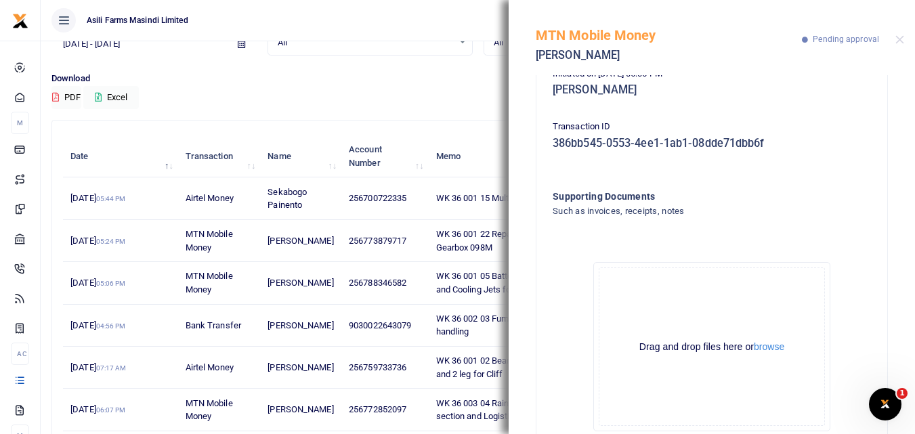
scroll to position [247, 0]
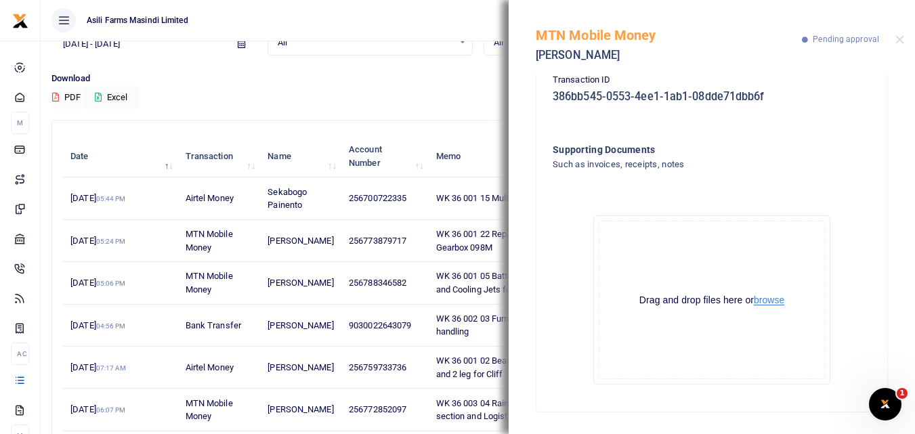
click at [767, 299] on button "browse" at bounding box center [769, 300] width 30 height 10
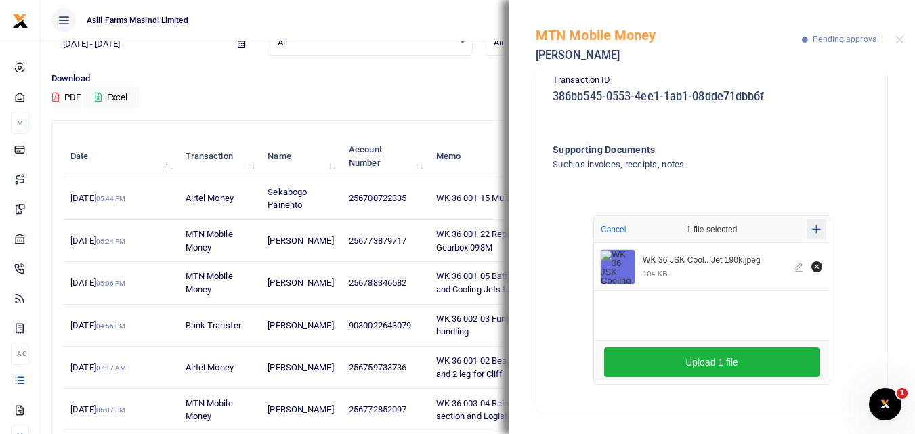
click at [813, 225] on icon "Add more files" at bounding box center [816, 229] width 9 height 10
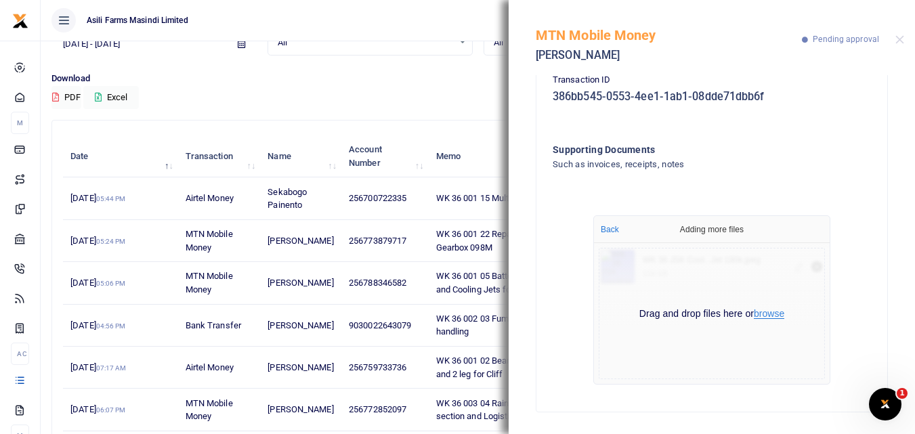
click at [777, 316] on button "browse" at bounding box center [769, 314] width 30 height 10
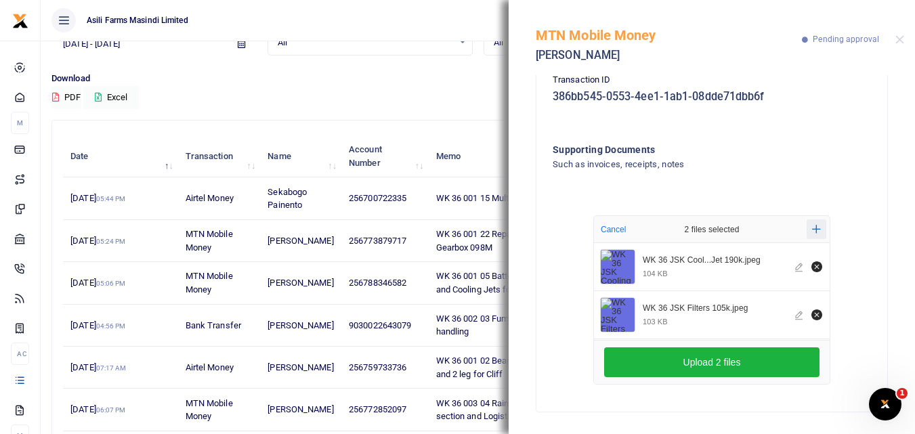
click at [812, 226] on icon "Add more files" at bounding box center [816, 229] width 9 height 10
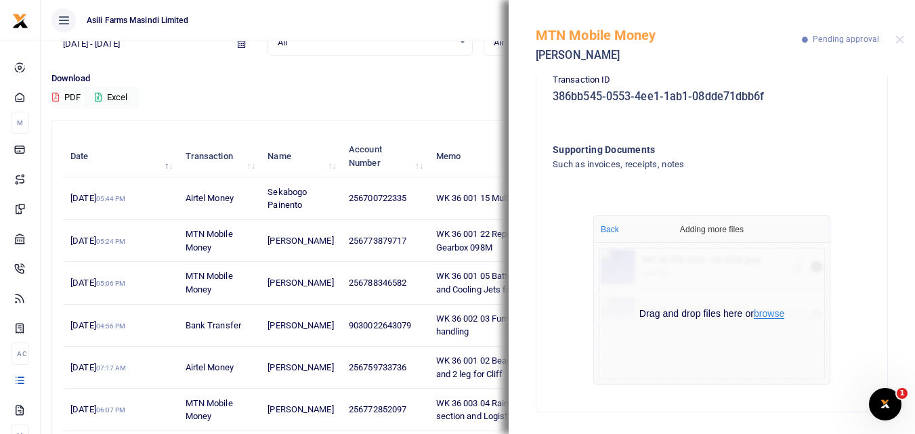
click at [770, 312] on button "browse" at bounding box center [769, 314] width 30 height 10
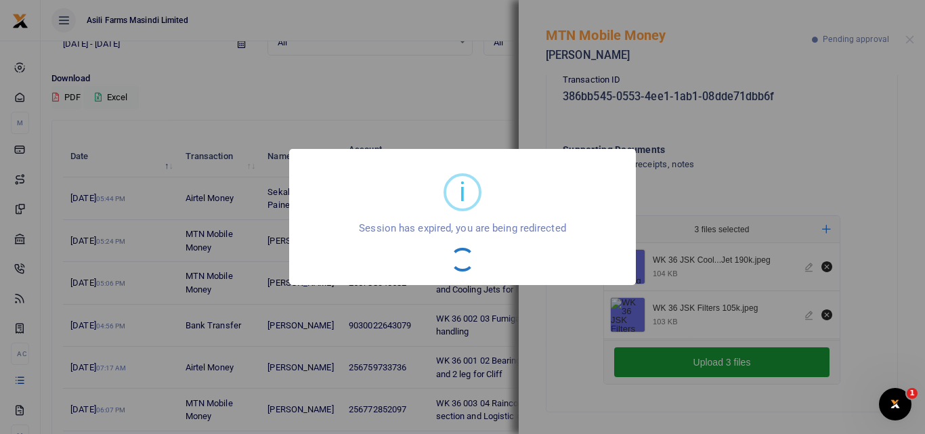
click at [666, 370] on div "i × Session has expired, you are being redirected OK No Cancel" at bounding box center [462, 217] width 925 height 434
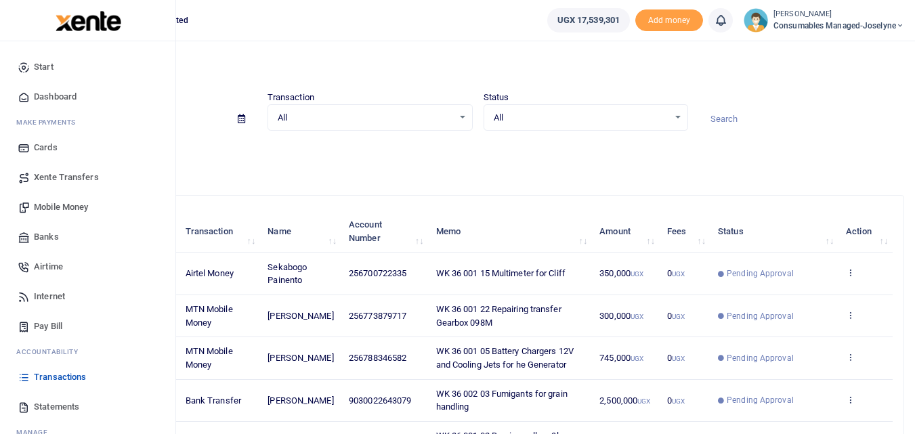
click at [74, 205] on span "Mobile Money" at bounding box center [61, 207] width 54 height 14
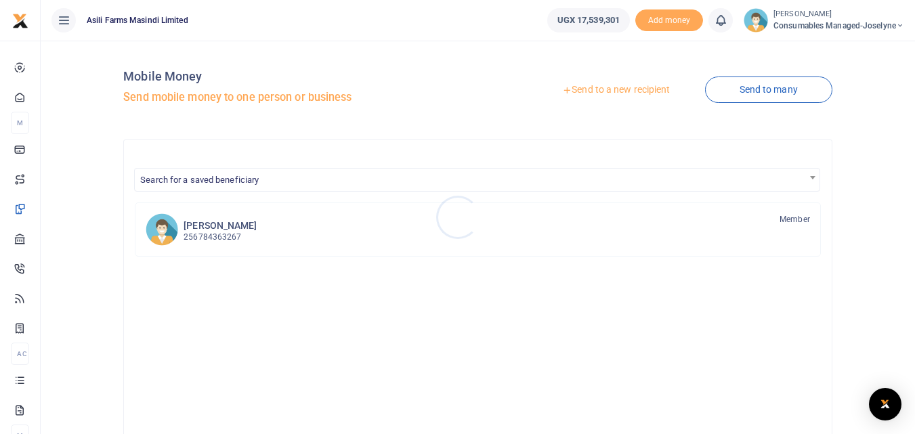
click at [615, 90] on div at bounding box center [457, 217] width 915 height 434
click at [615, 90] on link "Send to a new recipient" at bounding box center [616, 90] width 177 height 24
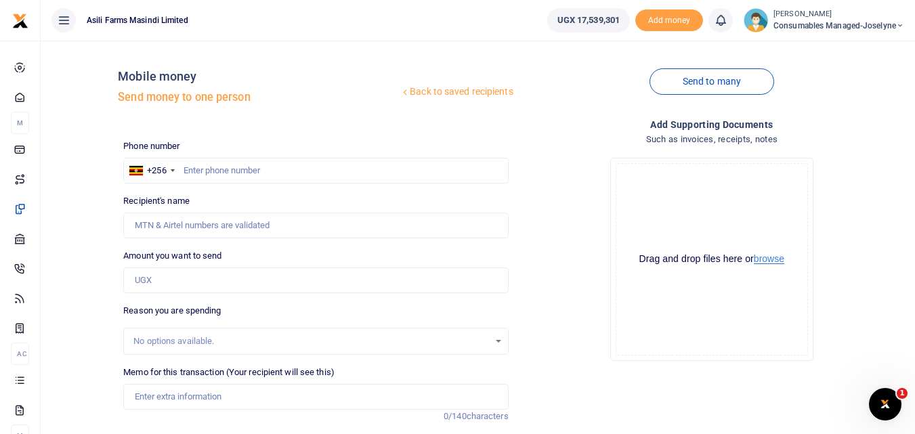
click at [780, 263] on button "browse" at bounding box center [769, 259] width 30 height 10
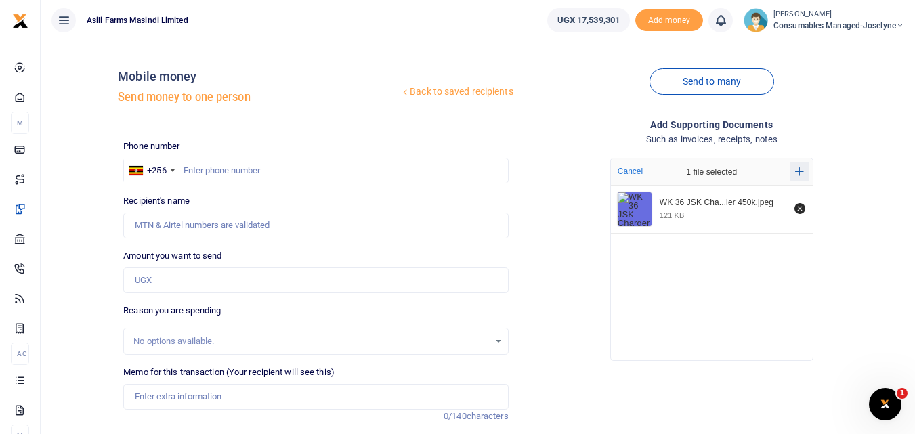
click at [795, 170] on icon "Add more files" at bounding box center [799, 172] width 9 height 10
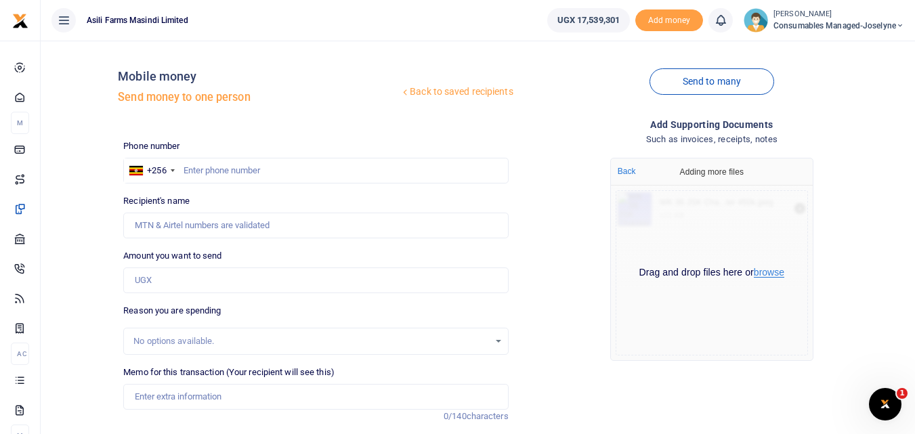
click at [782, 272] on button "browse" at bounding box center [769, 273] width 30 height 10
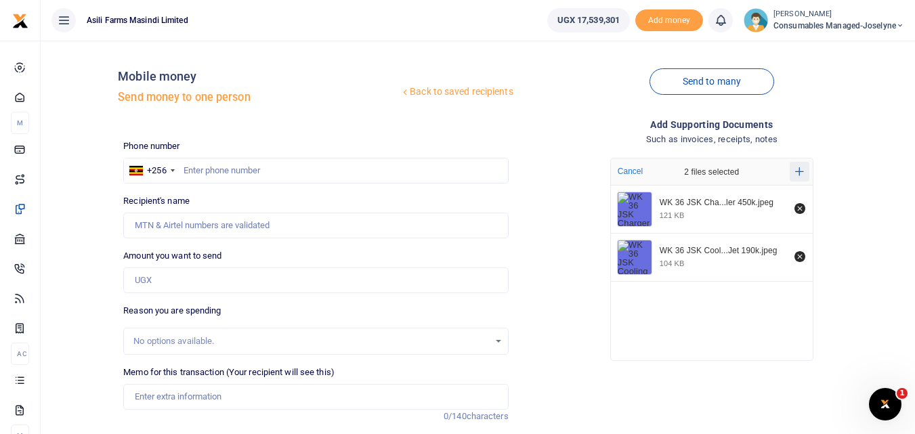
click at [799, 173] on icon "Add more files" at bounding box center [799, 171] width 9 height 9
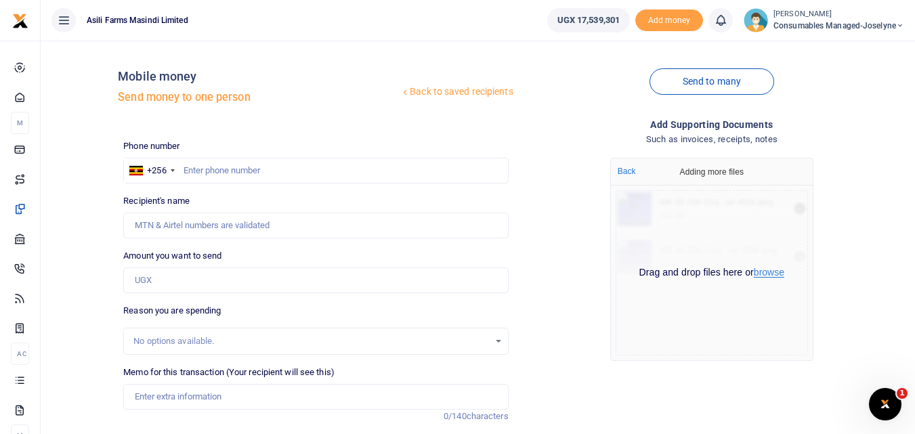
click at [767, 275] on button "browse" at bounding box center [769, 273] width 30 height 10
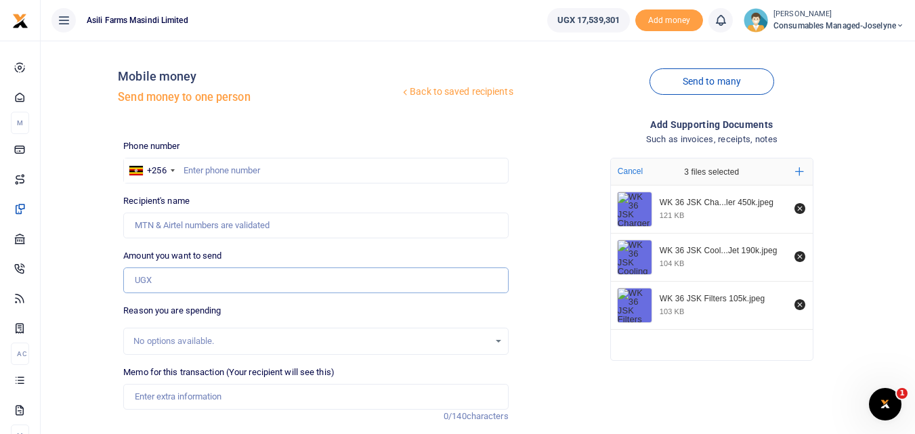
click at [170, 283] on input "Amount you want to send" at bounding box center [315, 281] width 385 height 26
type input "745,000"
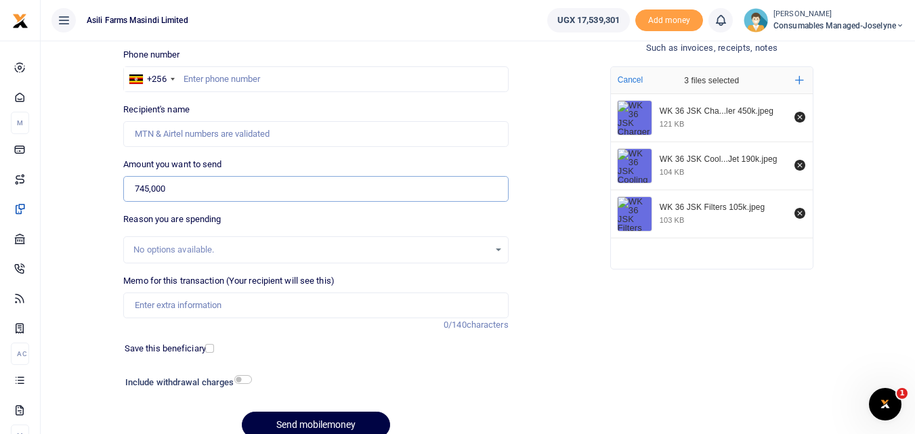
scroll to position [94, 0]
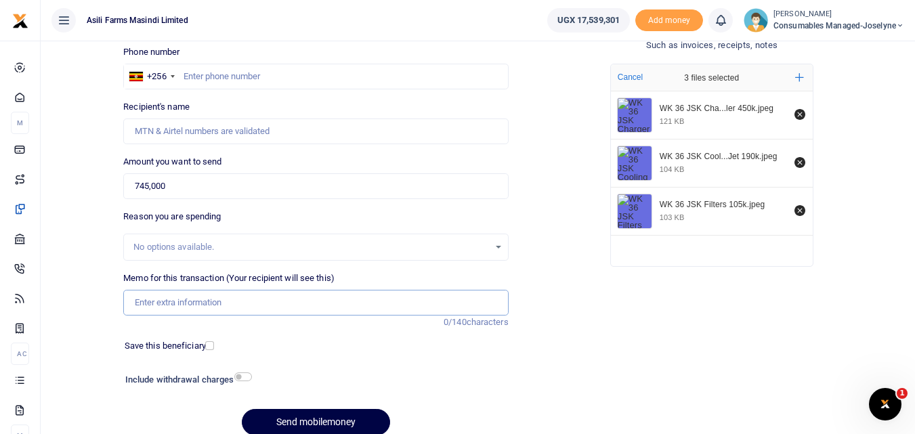
click at [190, 299] on input "Memo for this transaction (Your recipient will see this)" at bounding box center [315, 303] width 385 height 26
click at [154, 301] on input "Memo for this transaction (Your recipient will see this)" at bounding box center [315, 303] width 385 height 26
paste input "WK 36 /001 / 05"
click at [221, 305] on input "WK 36 /001 / 05" at bounding box center [315, 303] width 385 height 26
paste input "Battery Chargers 12V and Cooling Jets for he Generator"
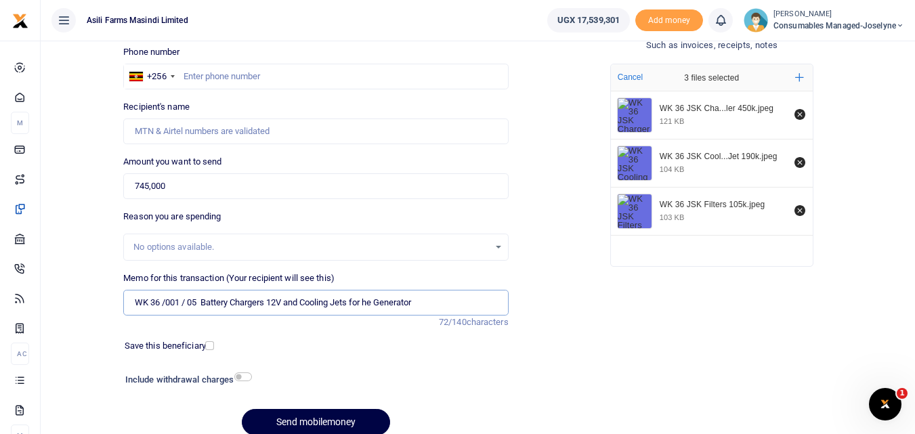
click at [189, 305] on input "WK 36 /001 / 05 Battery Chargers 12V and Cooling Jets for he Generator" at bounding box center [315, 303] width 385 height 26
type input "WK 36 001 05 Battery Chargers 12V and Cooling Jets for he Generator"
click at [257, 78] on input "text" at bounding box center [315, 77] width 385 height 26
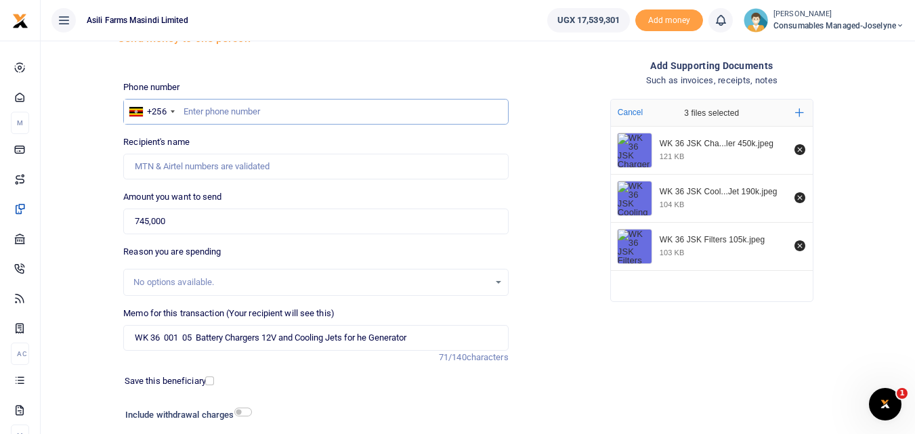
scroll to position [58, 0]
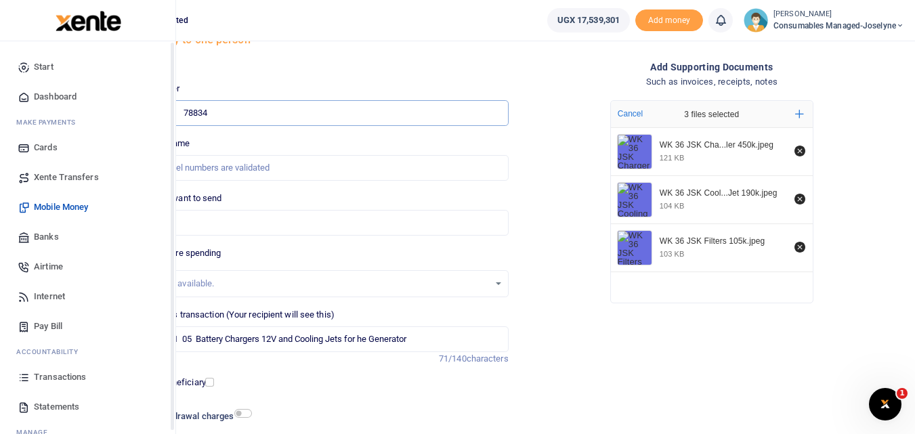
type input "78834"
click at [21, 375] on icon at bounding box center [24, 377] width 12 height 12
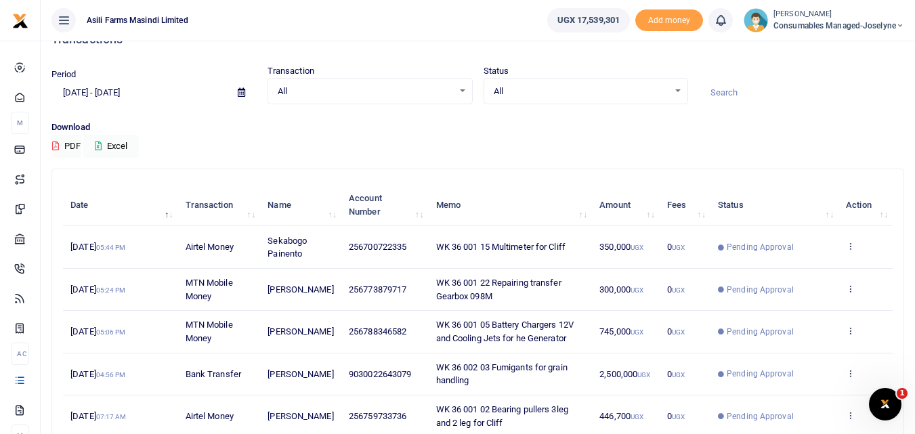
scroll to position [29, 0]
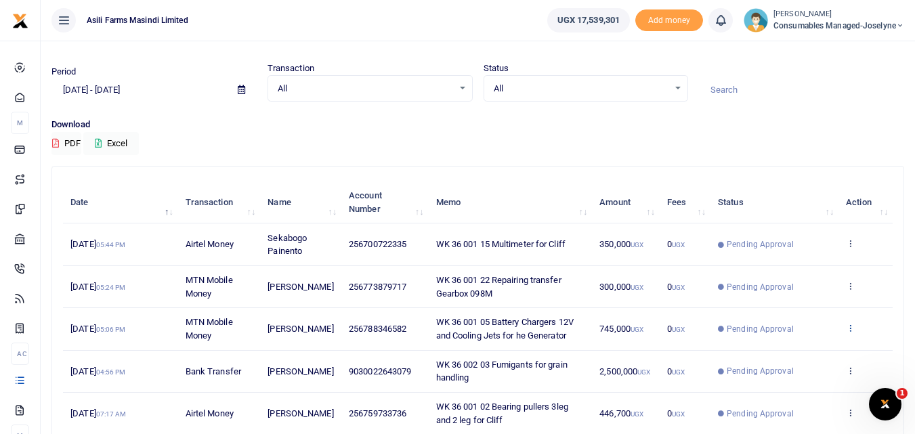
click at [852, 324] on icon at bounding box center [850, 327] width 9 height 9
click at [826, 347] on link "View details" at bounding box center [800, 350] width 107 height 19
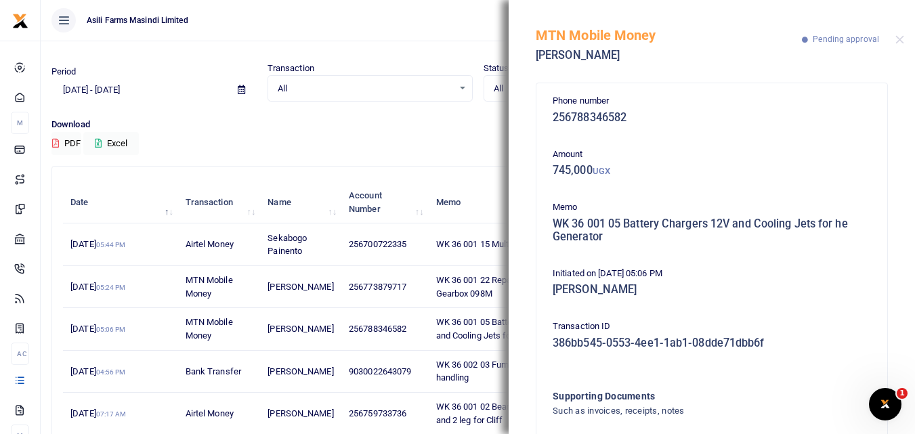
scroll to position [94, 0]
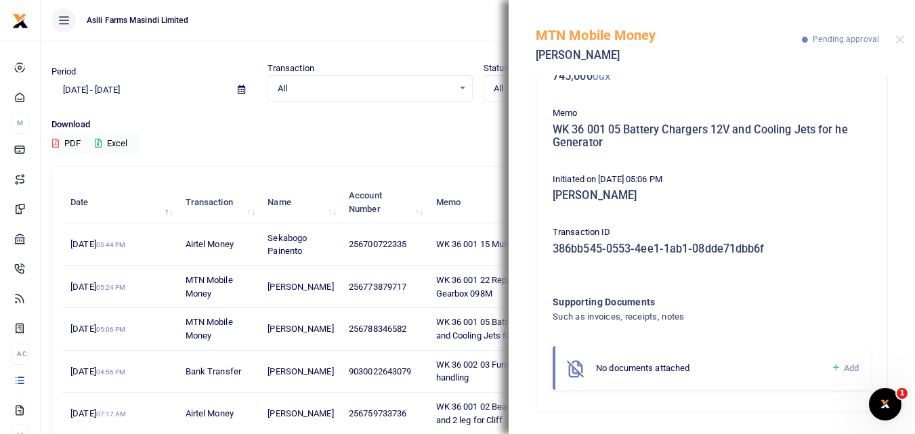
click at [819, 368] on div "No documents attached" at bounding box center [713, 369] width 235 height 14
click at [831, 368] on link "Add" at bounding box center [845, 368] width 28 height 16
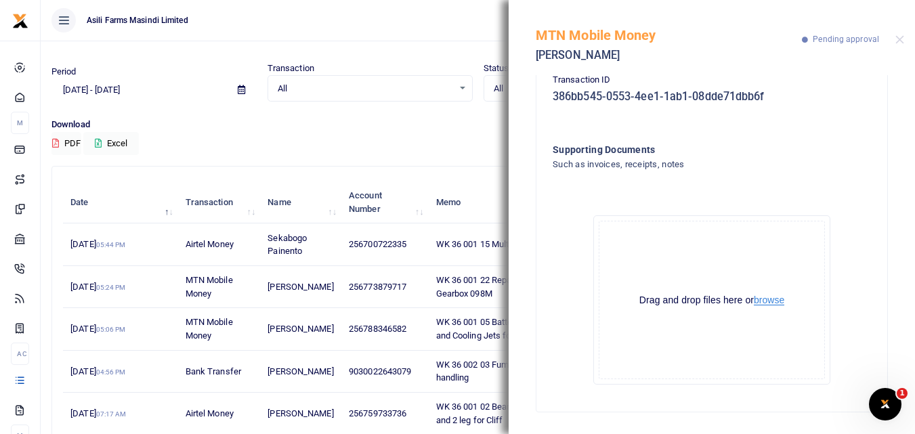
click at [777, 298] on button "browse" at bounding box center [769, 300] width 30 height 10
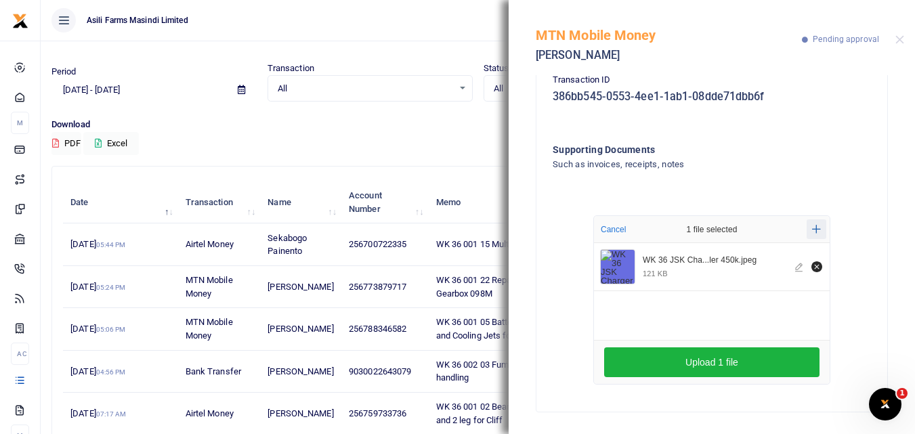
click at [813, 227] on icon "Add more files" at bounding box center [816, 229] width 9 height 10
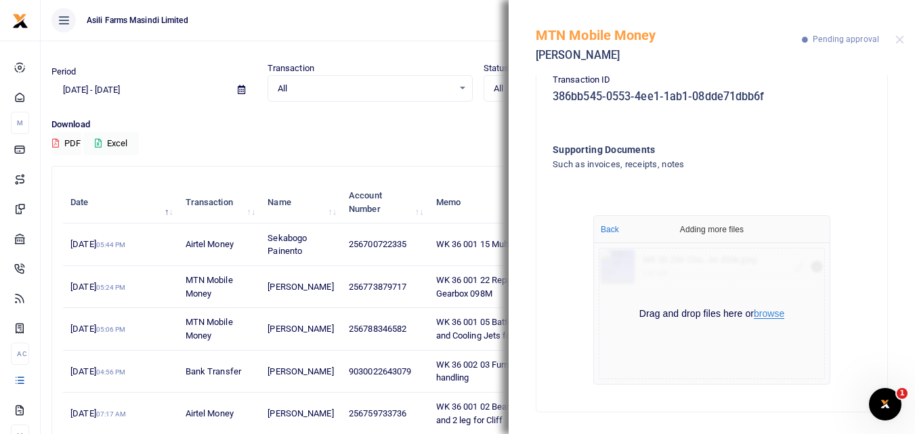
click at [777, 315] on button "browse" at bounding box center [769, 314] width 30 height 10
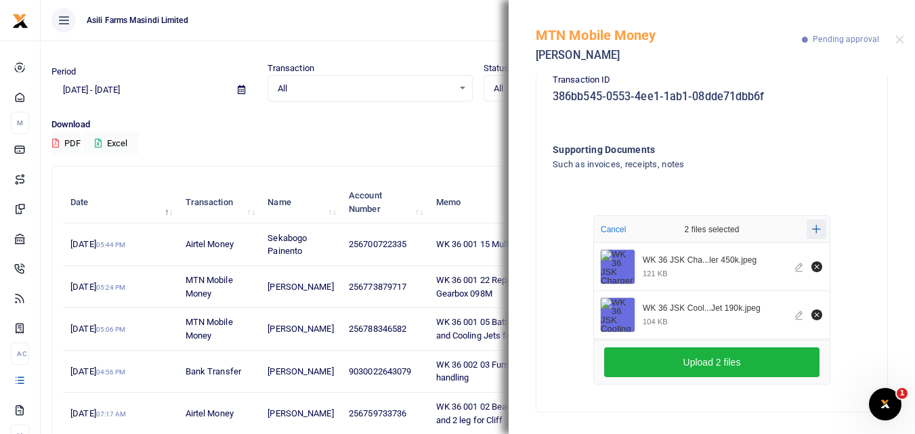
click at [812, 227] on icon "Add more files" at bounding box center [816, 229] width 9 height 10
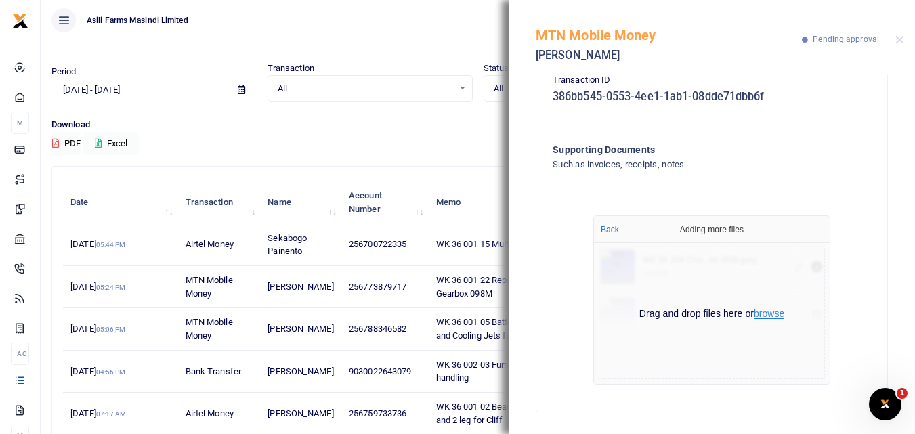
click at [769, 310] on button "browse" at bounding box center [769, 314] width 30 height 10
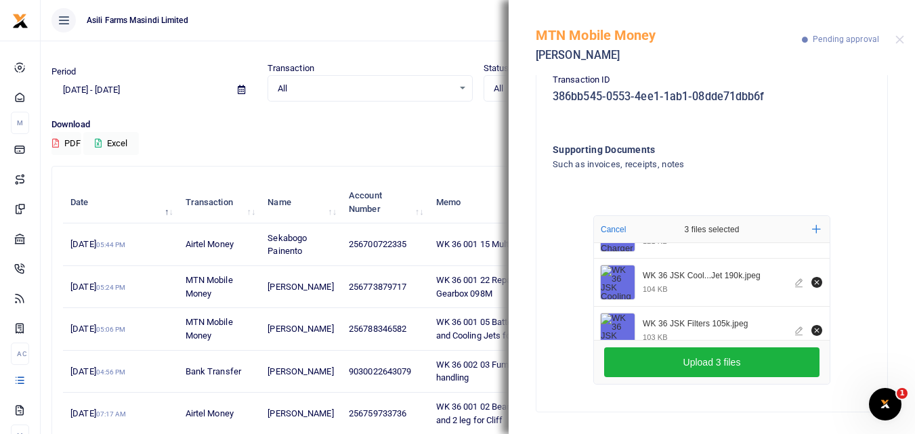
scroll to position [54, 0]
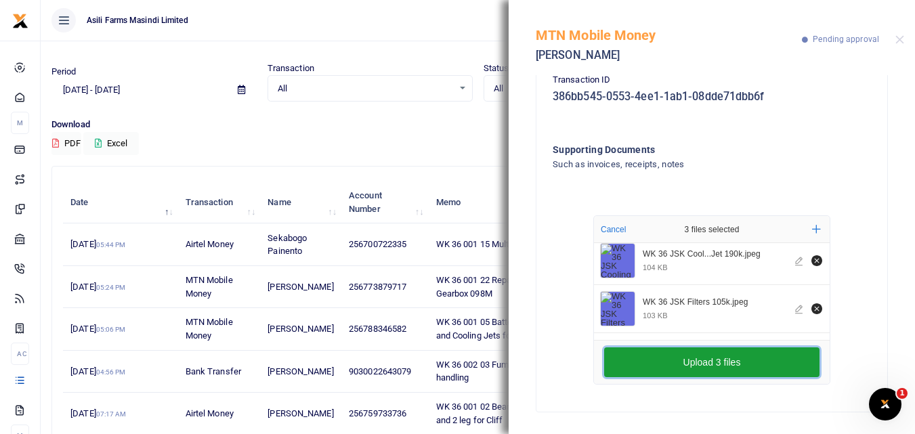
click at [714, 359] on button "Upload 3 files" at bounding box center [711, 362] width 215 height 30
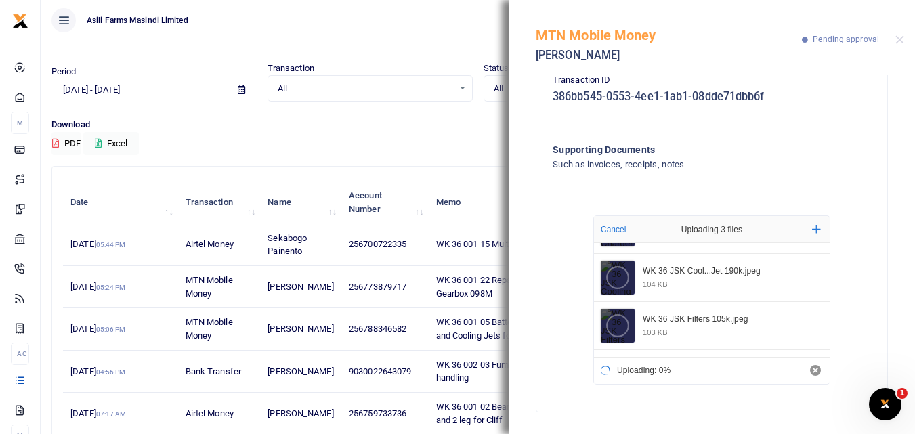
scroll to position [37, 0]
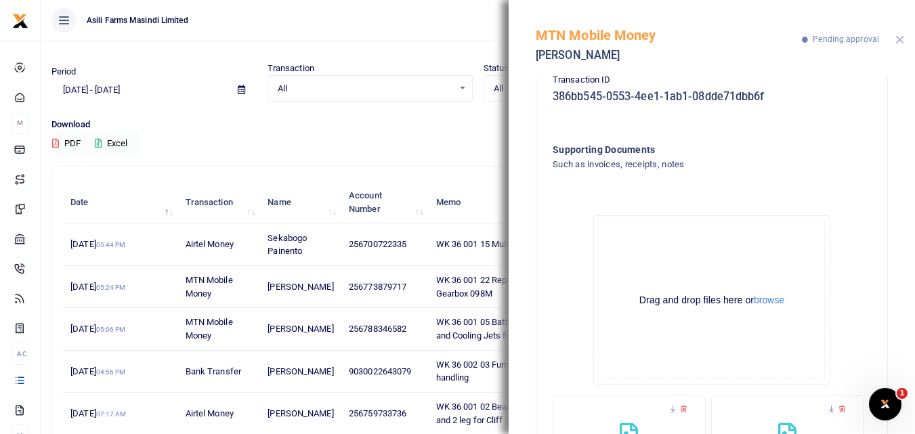
click at [900, 40] on button "Close" at bounding box center [899, 39] width 9 height 9
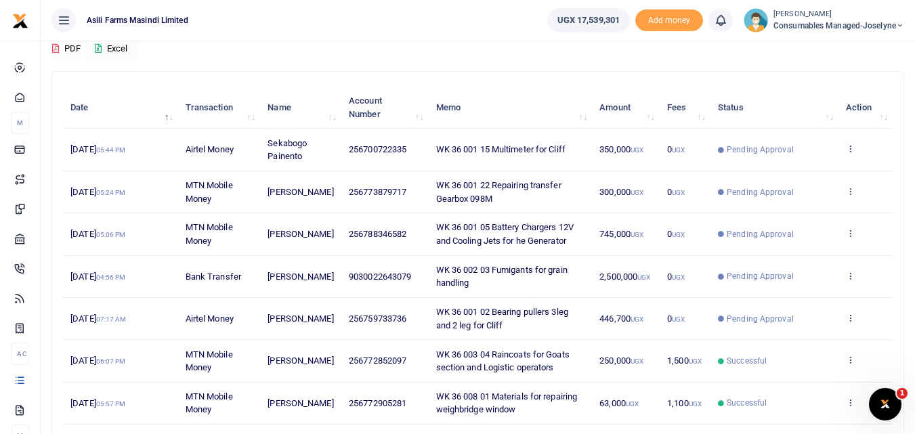
scroll to position [125, 0]
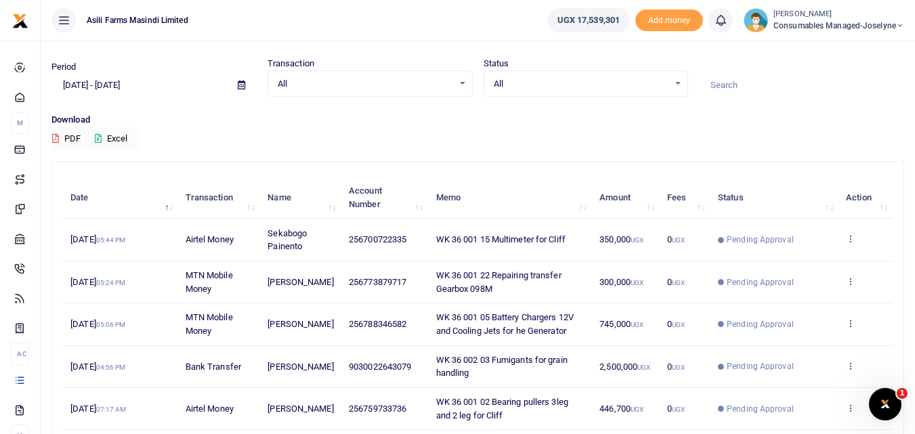
scroll to position [33, 0]
click at [854, 368] on icon at bounding box center [850, 366] width 9 height 9
click at [803, 311] on link "View details" at bounding box center [800, 302] width 107 height 19
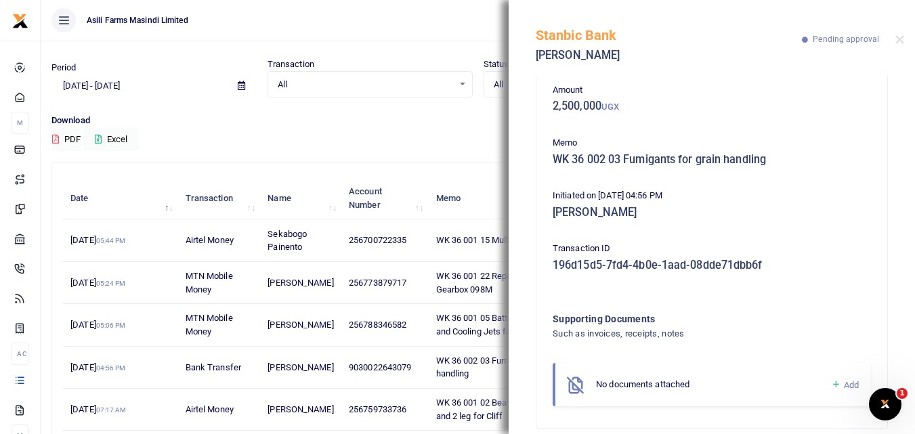
scroll to position [81, 0]
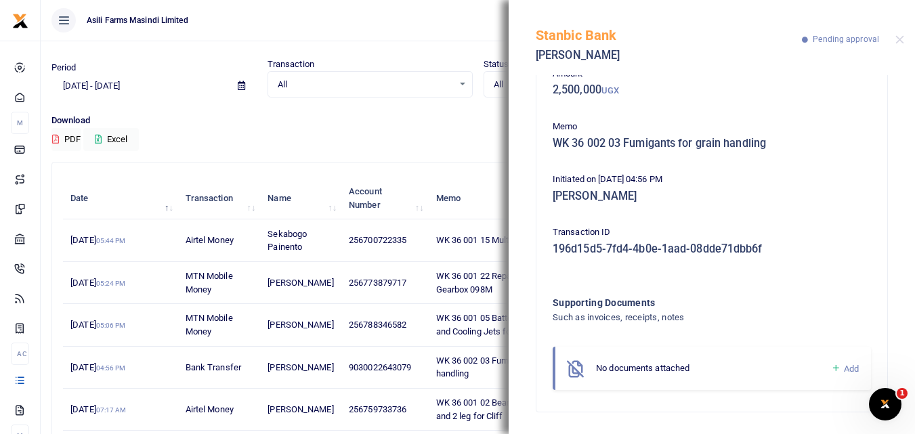
click at [831, 366] on icon at bounding box center [836, 368] width 10 height 12
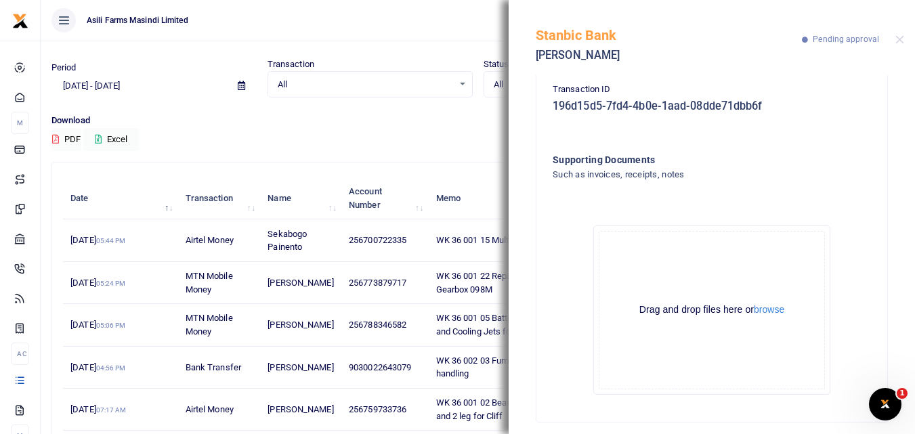
scroll to position [234, 0]
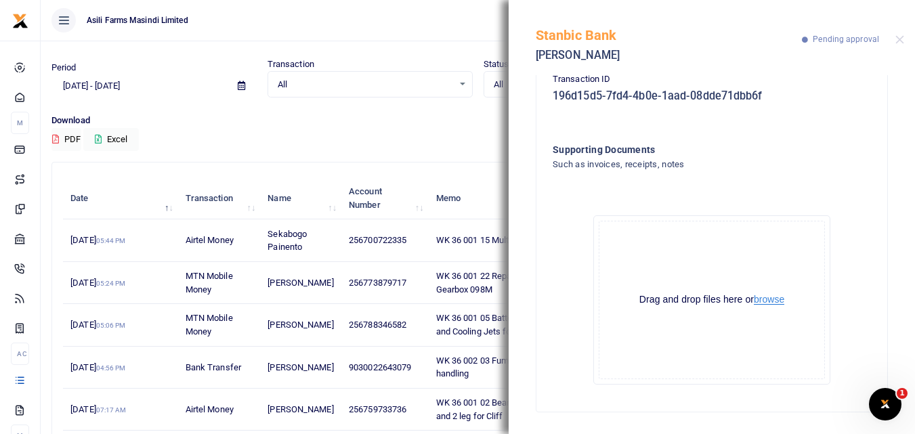
click at [775, 299] on button "browse" at bounding box center [769, 300] width 30 height 10
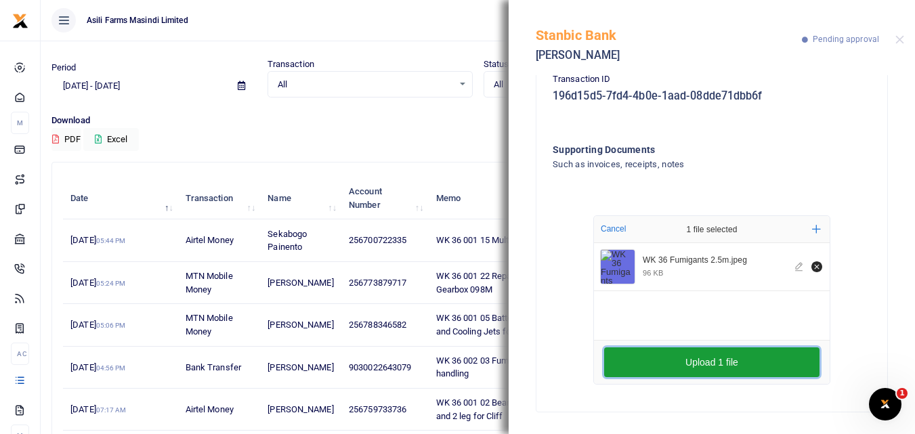
click at [638, 358] on button "Upload 1 file" at bounding box center [711, 362] width 215 height 30
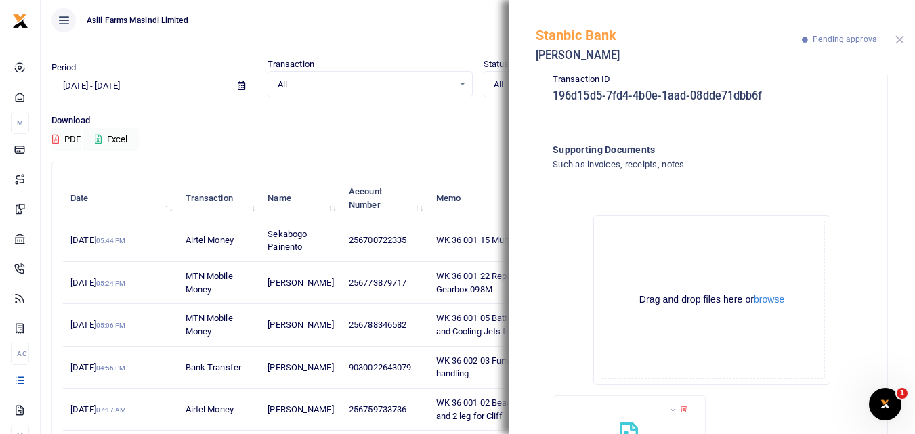
click at [899, 35] on button "Close" at bounding box center [899, 39] width 9 height 9
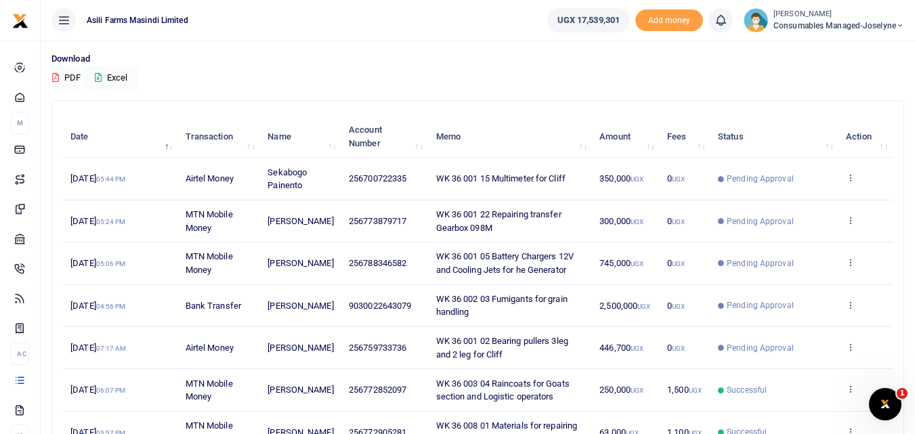
scroll to position [96, 0]
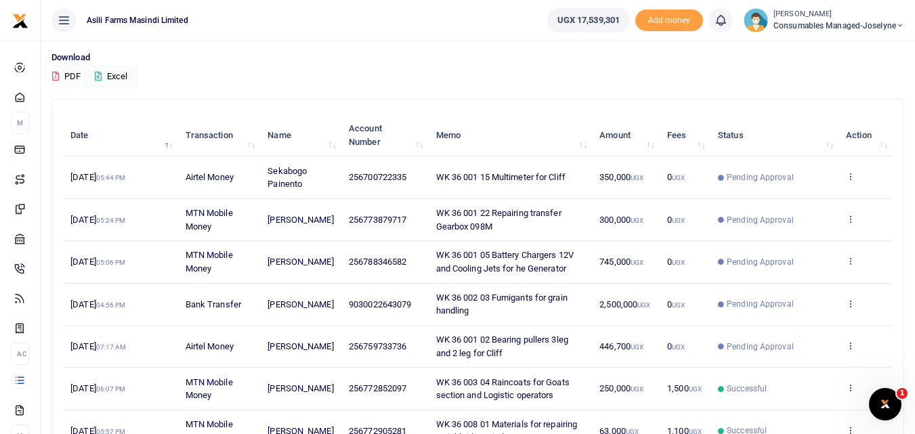
click at [851, 348] on icon at bounding box center [850, 345] width 9 height 9
click at [805, 364] on link "View details" at bounding box center [800, 368] width 107 height 19
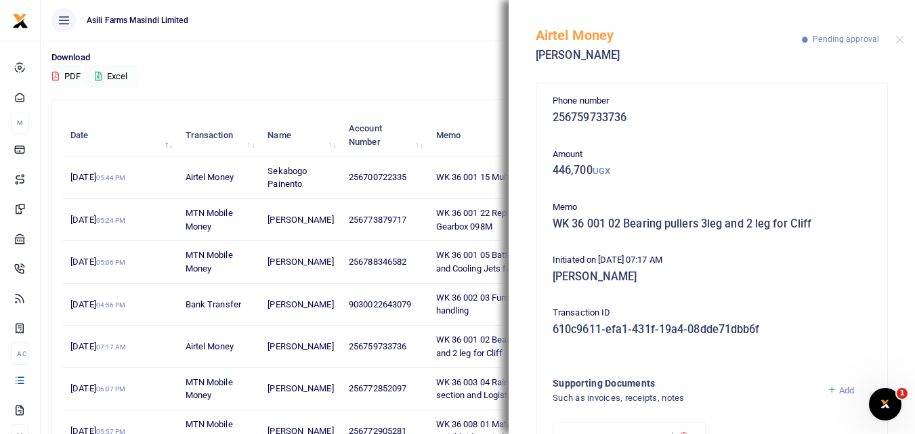
drag, startPoint x: 903, startPoint y: 98, endPoint x: 820, endPoint y: 230, distance: 156.1
click at [820, 230] on div "Phone number 256759733736 Amount 446,700 UGX Memo WK 36 001 02 Bearing pullers …" at bounding box center [712, 254] width 406 height 359
click at [820, 230] on h5 "WK 36 001 02 Bearing pullers 3leg and 2 leg for Cliff" at bounding box center [712, 224] width 318 height 14
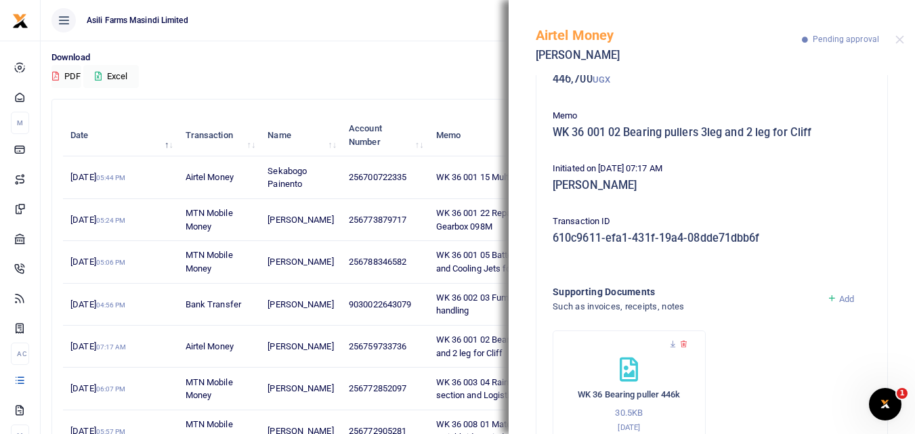
scroll to position [139, 0]
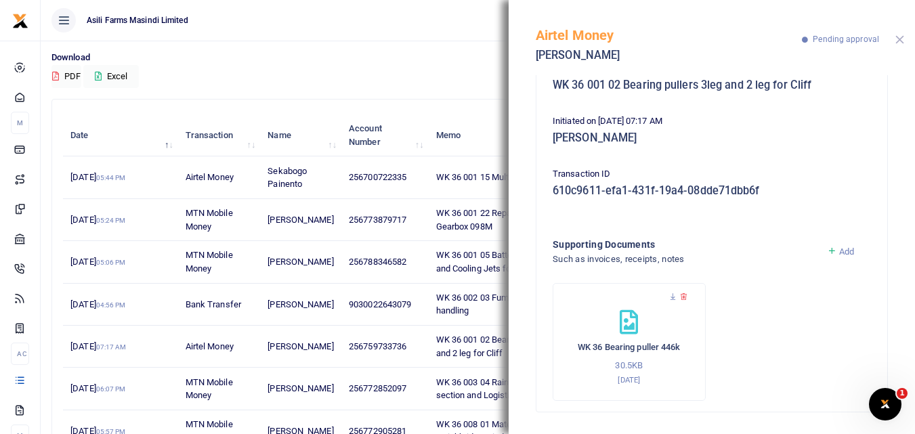
click at [900, 39] on button "Close" at bounding box center [899, 39] width 9 height 9
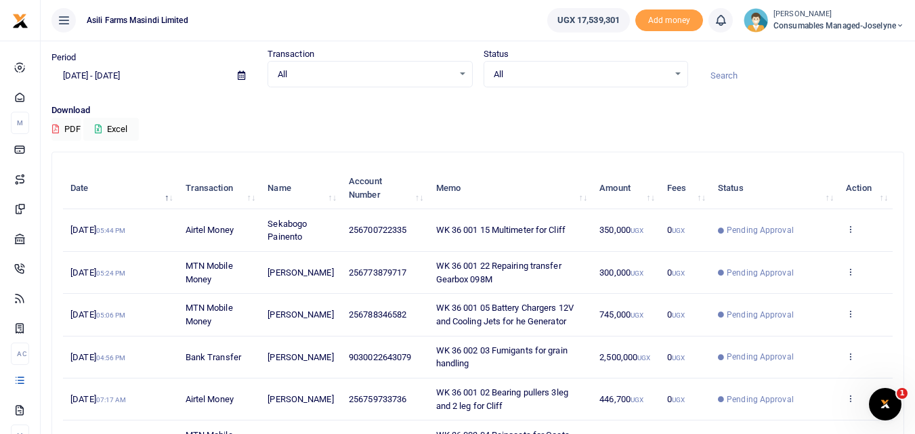
scroll to position [42, 0]
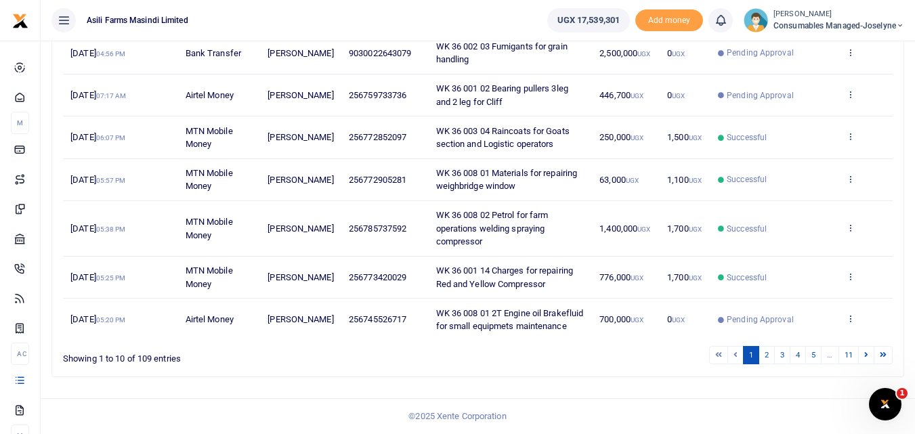
scroll to position [360, 0]
click at [767, 354] on link "2" at bounding box center [767, 355] width 16 height 18
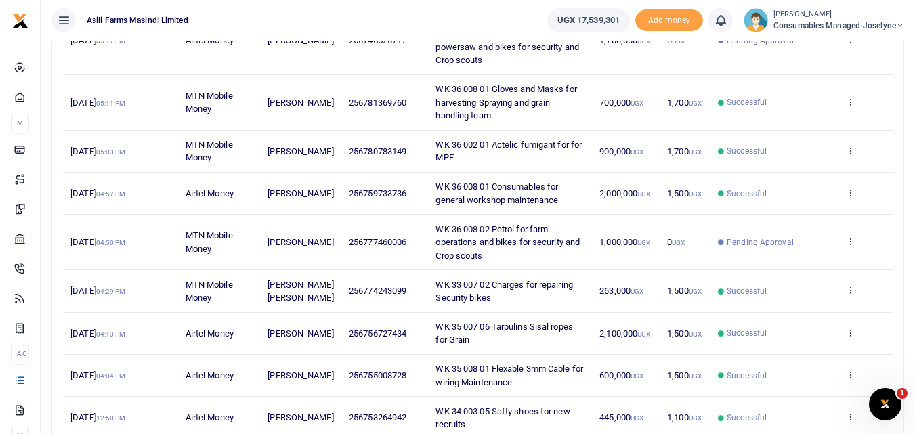
scroll to position [244, 0]
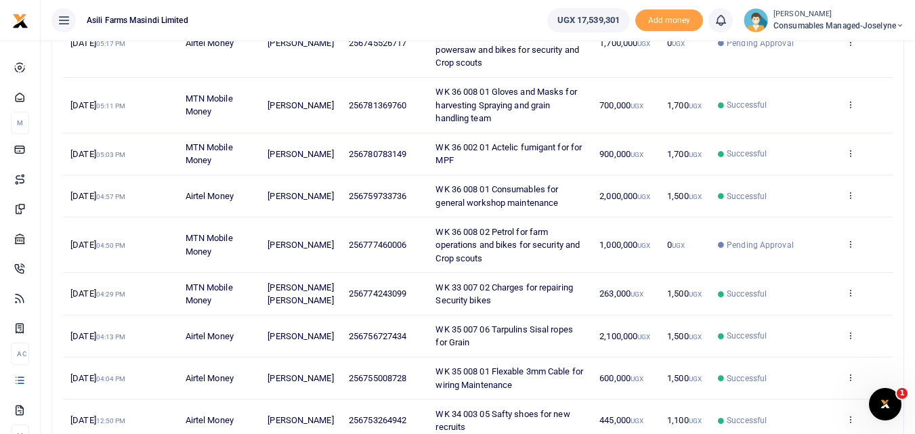
click at [845, 244] on td "View details Send again" at bounding box center [865, 245] width 54 height 56
click at [849, 246] on icon at bounding box center [850, 243] width 9 height 9
click at [824, 269] on link "View details" at bounding box center [800, 266] width 107 height 19
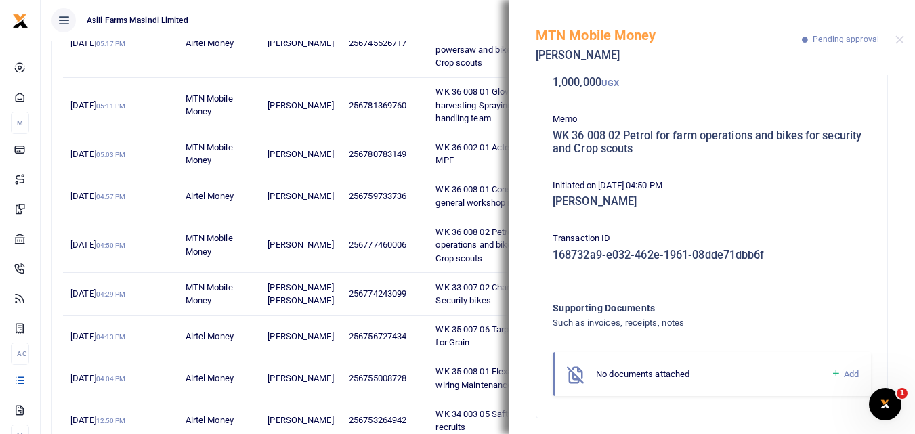
scroll to position [94, 0]
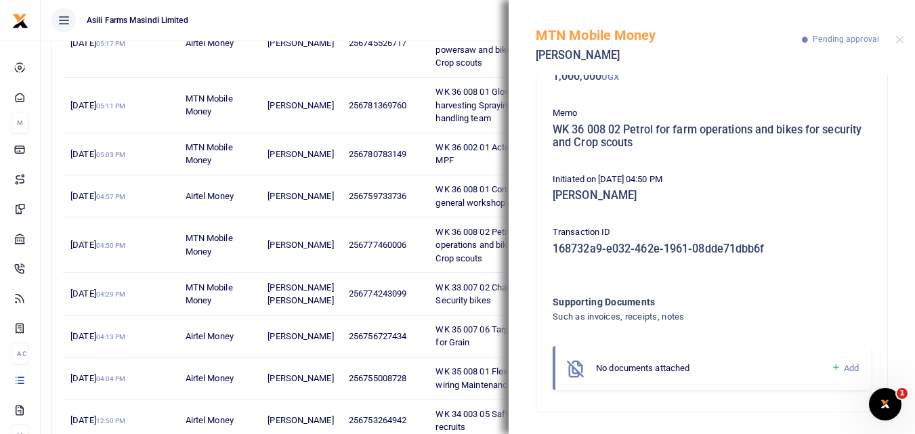
click at [819, 367] on div "No documents attached" at bounding box center [713, 369] width 235 height 14
click at [831, 368] on icon at bounding box center [836, 368] width 10 height 12
drag, startPoint x: 903, startPoint y: 248, endPoint x: 899, endPoint y: 254, distance: 7.7
click at [899, 254] on div "Phone number 256777460006 Amount 1,000,000 UGX Memo WK 36 008 02 Petrol for far…" at bounding box center [712, 254] width 406 height 359
click at [868, 263] on div "Phone number 256777460006 Amount 1,000,000 UGX Memo WK 36 008 02 Petrol for far…" at bounding box center [711, 276] width 351 height 575
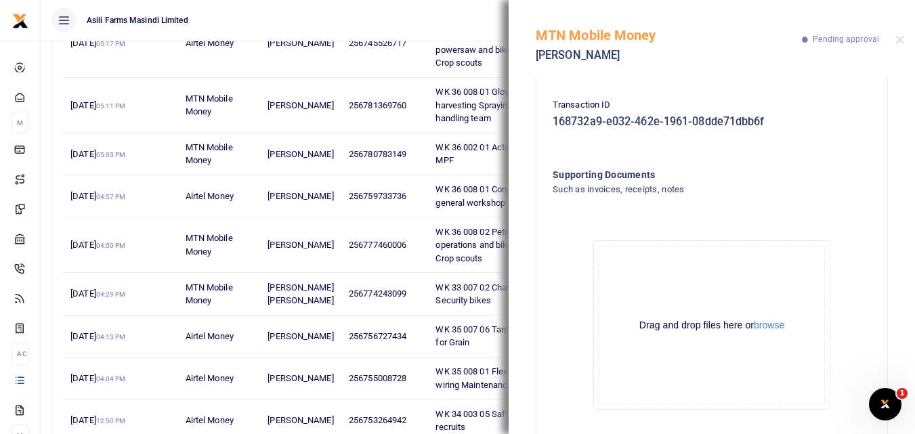
scroll to position [247, 0]
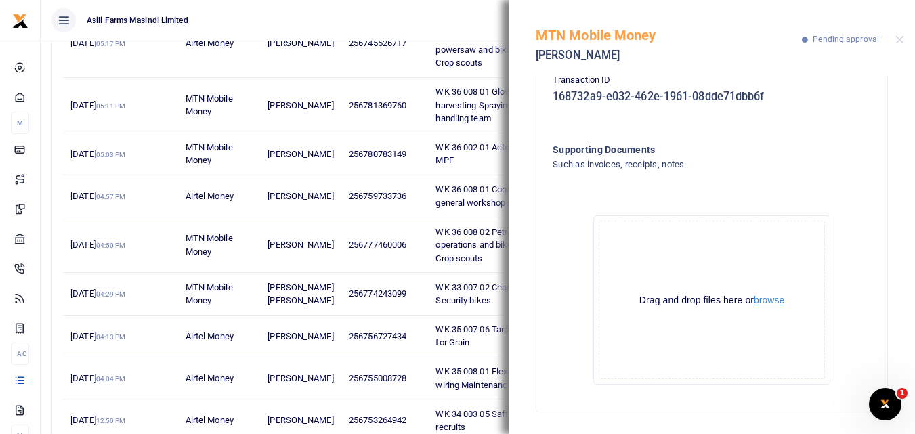
click at [769, 303] on button "browse" at bounding box center [769, 300] width 30 height 10
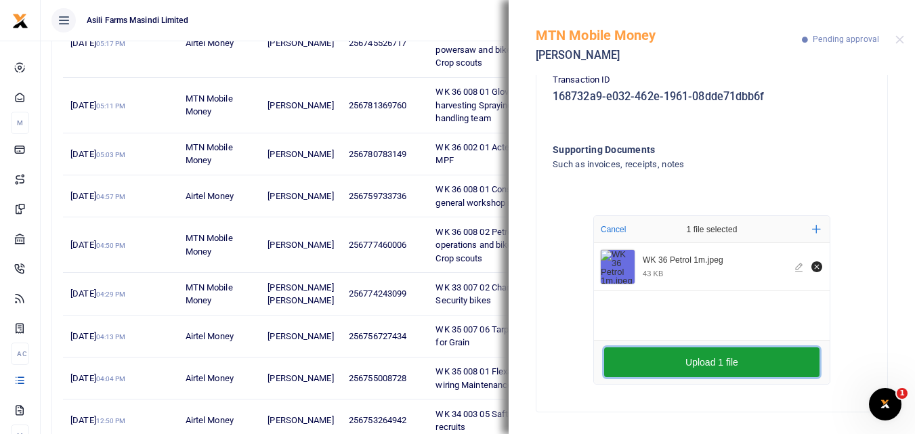
click at [654, 360] on button "Upload 1 file" at bounding box center [711, 362] width 215 height 30
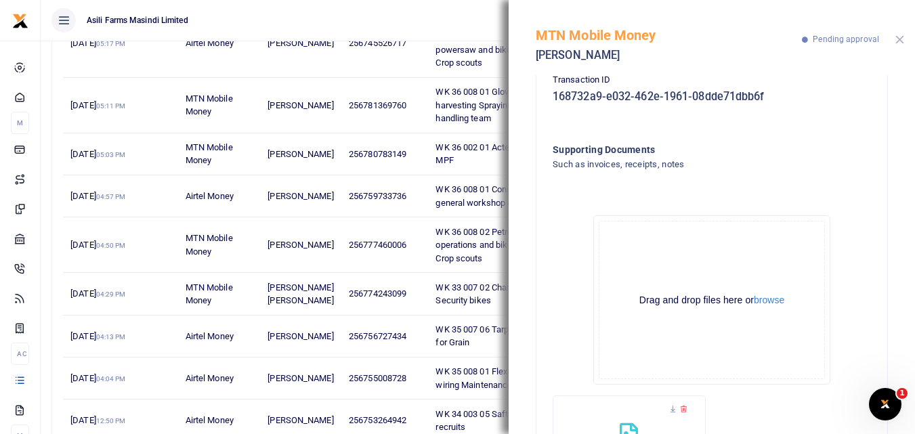
click at [902, 37] on button "Close" at bounding box center [899, 39] width 9 height 9
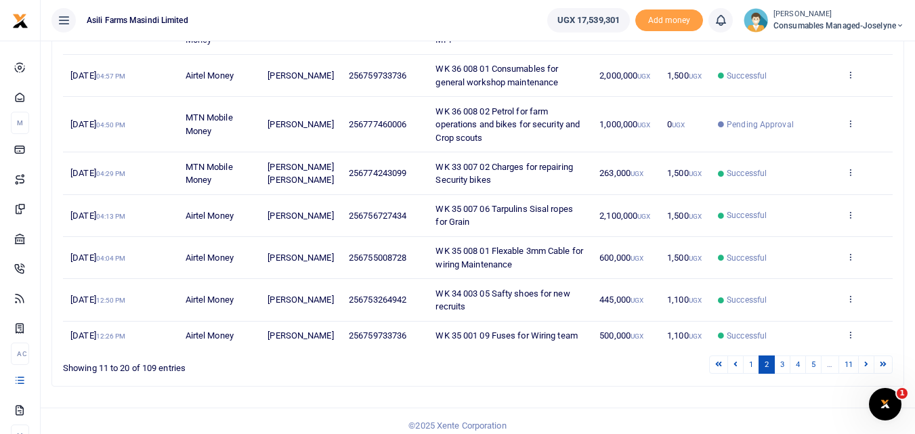
scroll to position [382, 0]
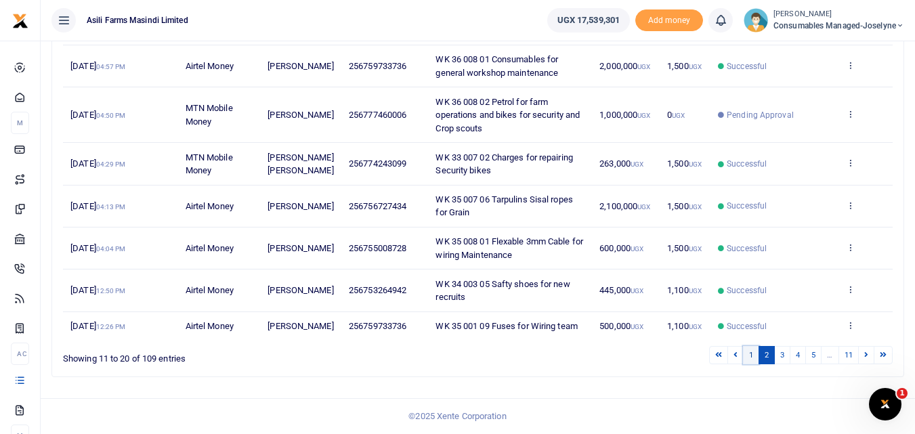
click at [747, 363] on link "1" at bounding box center [751, 355] width 16 height 18
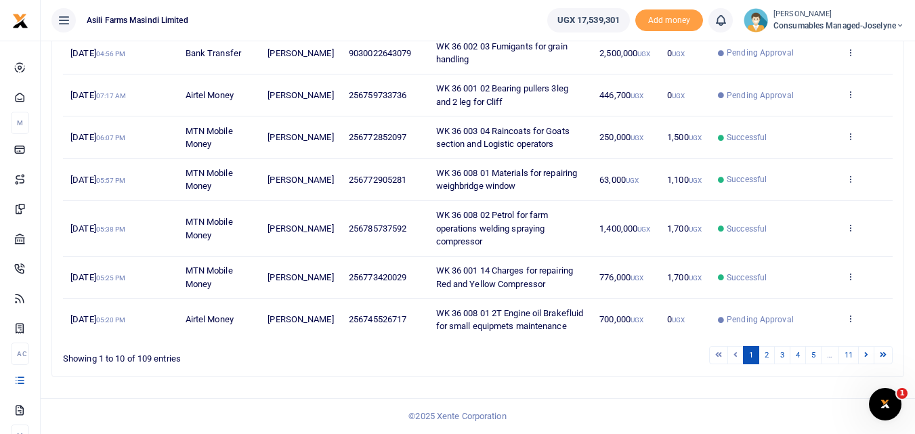
scroll to position [360, 0]
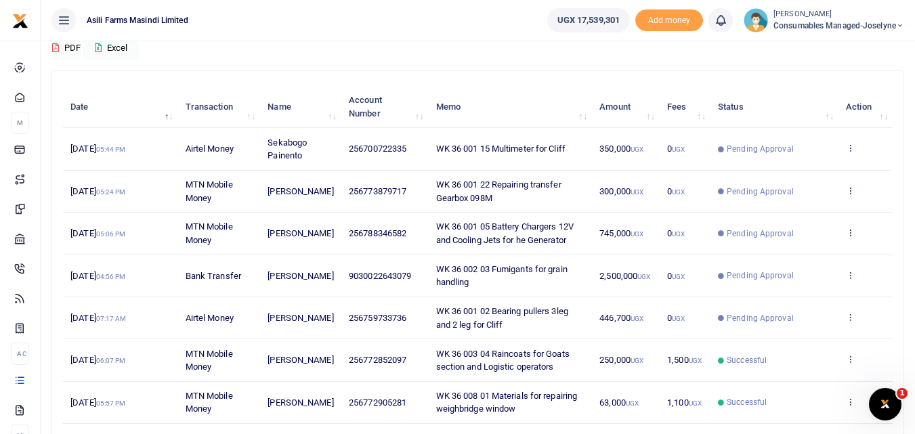
scroll to position [124, 0]
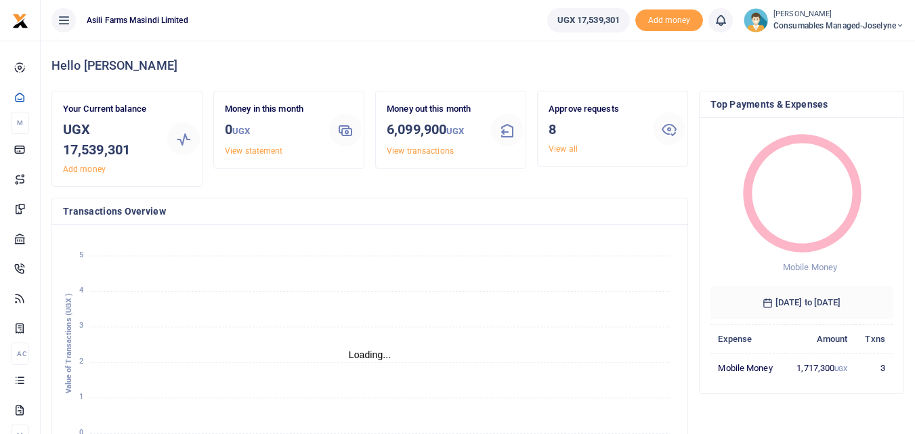
scroll to position [180, 172]
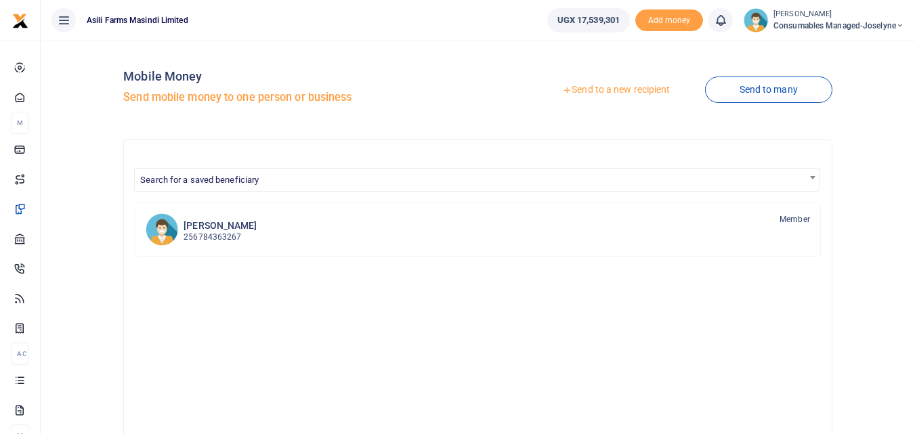
click at [618, 91] on link "Send to a new recipient" at bounding box center [616, 90] width 177 height 24
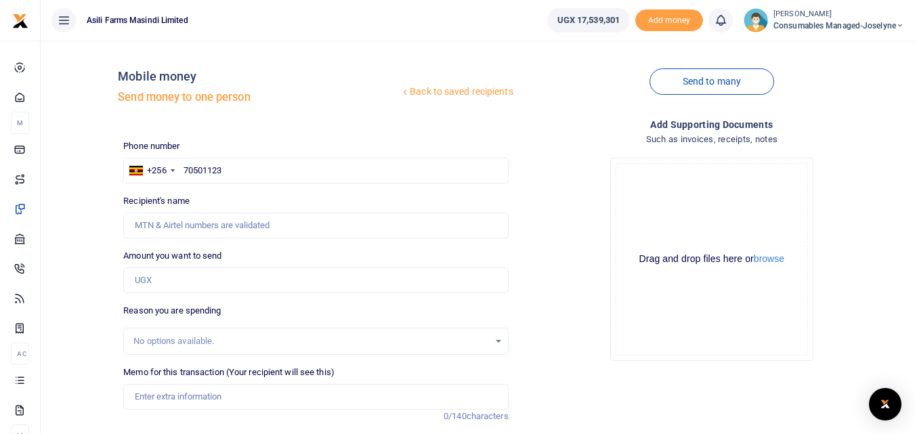
type input "705011234"
type input "Collins Businge"
type input "705011234"
click at [194, 284] on input "Amount you want to send" at bounding box center [315, 281] width 385 height 26
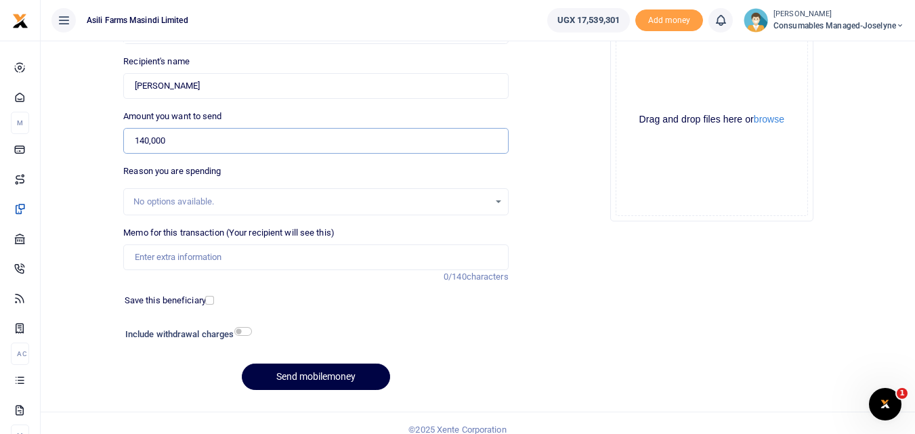
scroll to position [152, 0]
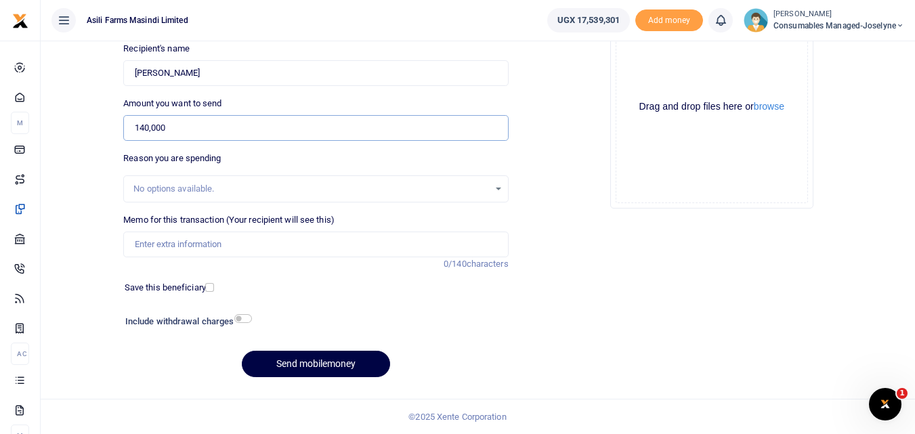
type input "140,000"
click at [207, 240] on input "Memo for this transaction (Your recipient will see this)" at bounding box center [315, 245] width 385 height 26
click at [131, 242] on input "Memo for this transaction (Your recipient will see this)" at bounding box center [315, 245] width 385 height 26
paste input "WK 36/003 / 03"
paste input "Overalls for Welders and 2 powersaws"
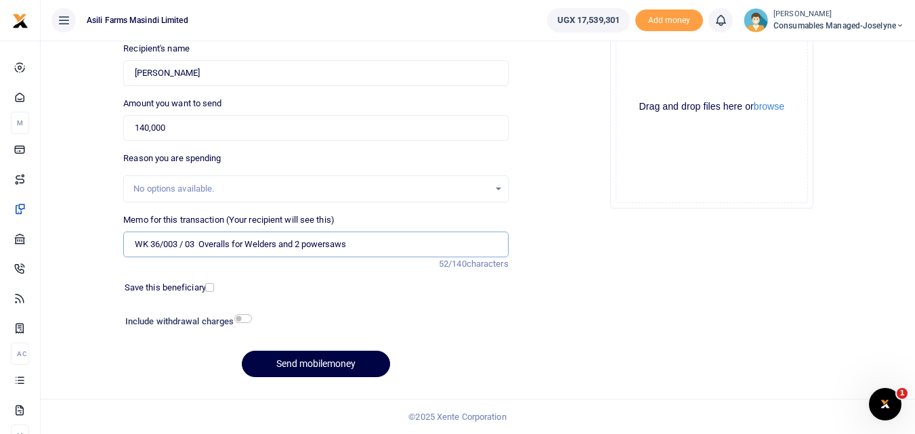
click at [184, 249] on input "WK 36/003 / 03 Overalls for Welders and 2 powersaws" at bounding box center [315, 245] width 385 height 26
type input "WK 36 003 03 Overalls for Welders and 2 powersaws"
click at [299, 358] on button "Send mobilemoney" at bounding box center [316, 364] width 148 height 26
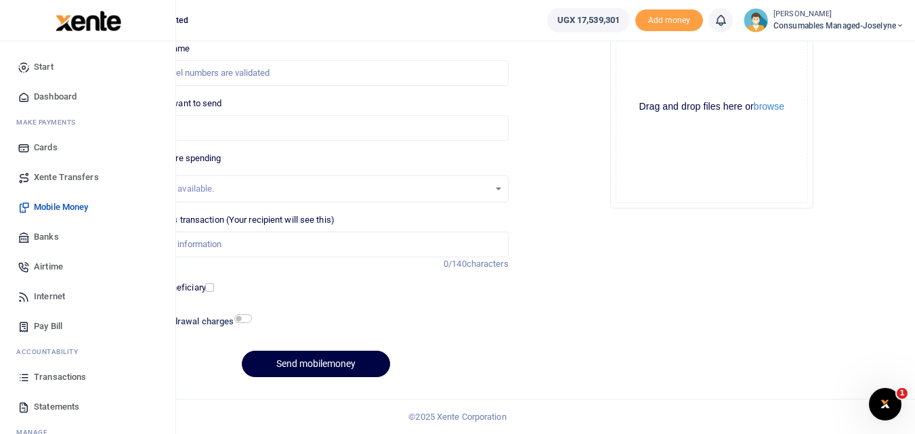
click at [28, 379] on icon at bounding box center [24, 377] width 12 height 12
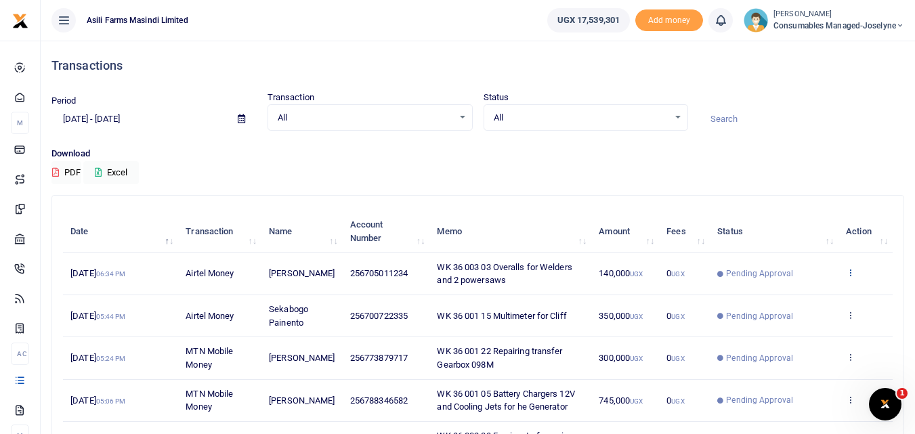
click at [847, 275] on icon at bounding box center [850, 272] width 9 height 9
click at [803, 297] on link "View details" at bounding box center [800, 295] width 107 height 19
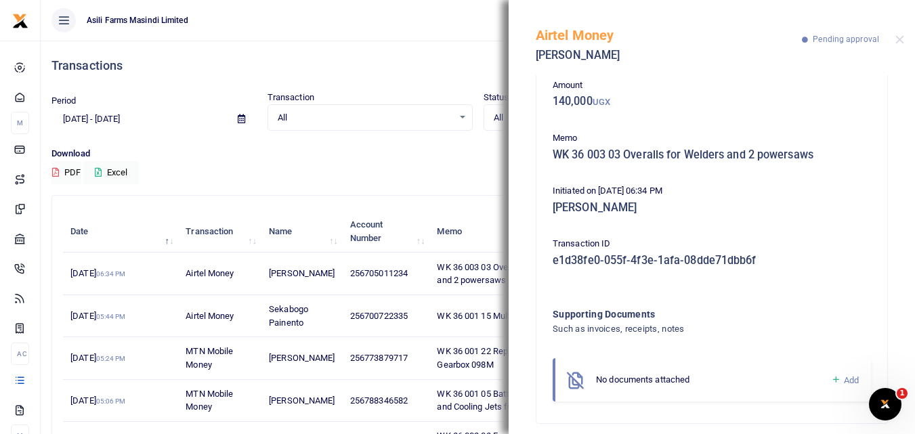
scroll to position [81, 0]
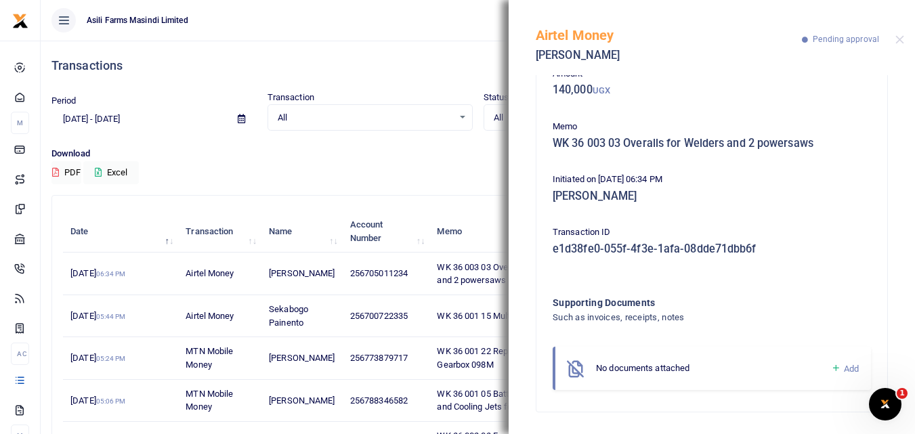
click at [831, 364] on icon at bounding box center [836, 368] width 10 height 12
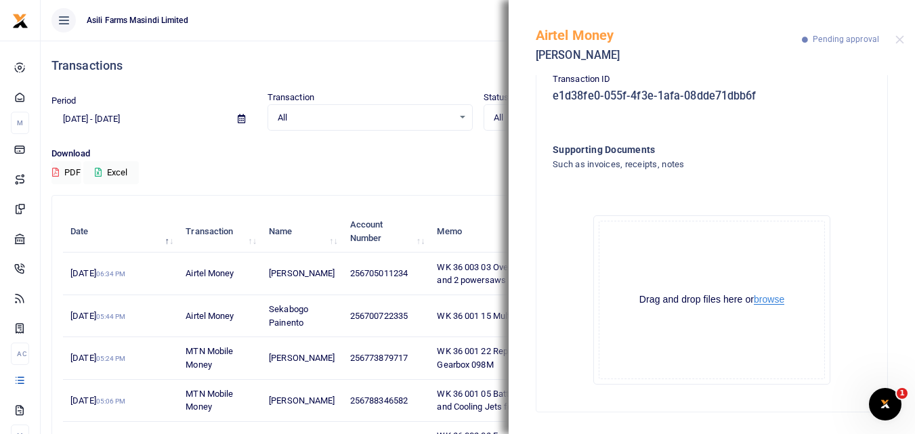
click at [776, 299] on button "browse" at bounding box center [769, 300] width 30 height 10
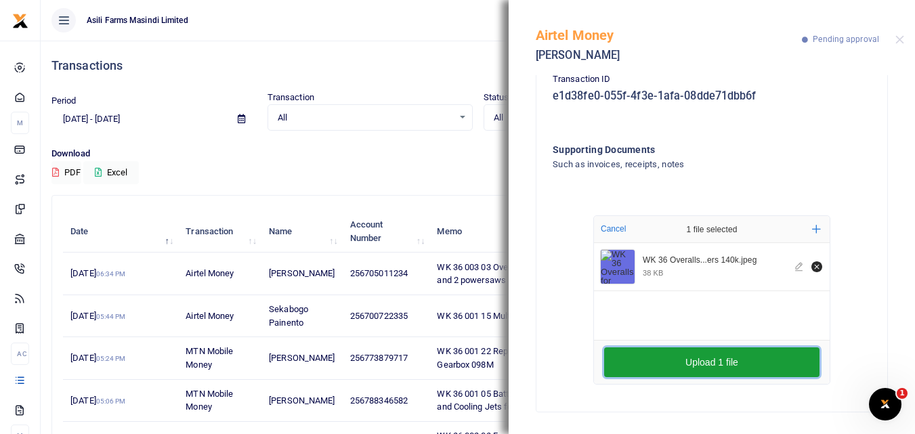
click at [635, 357] on button "Upload 1 file" at bounding box center [711, 362] width 215 height 30
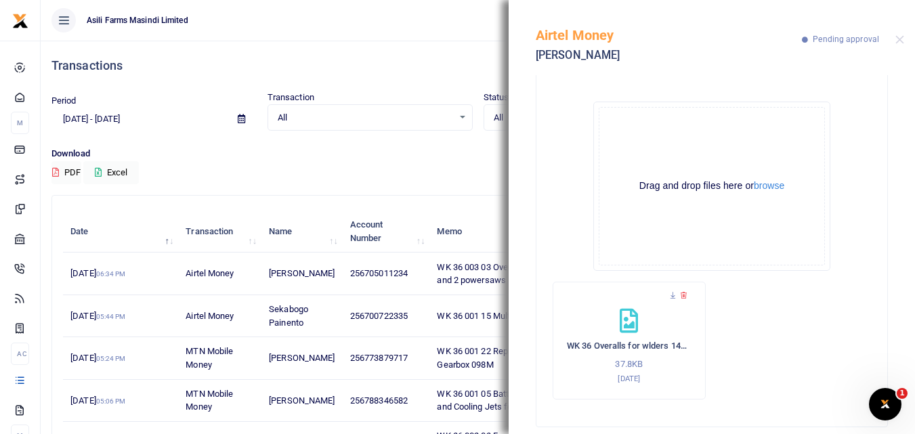
scroll to position [346, 0]
click at [897, 37] on button "Close" at bounding box center [899, 39] width 9 height 9
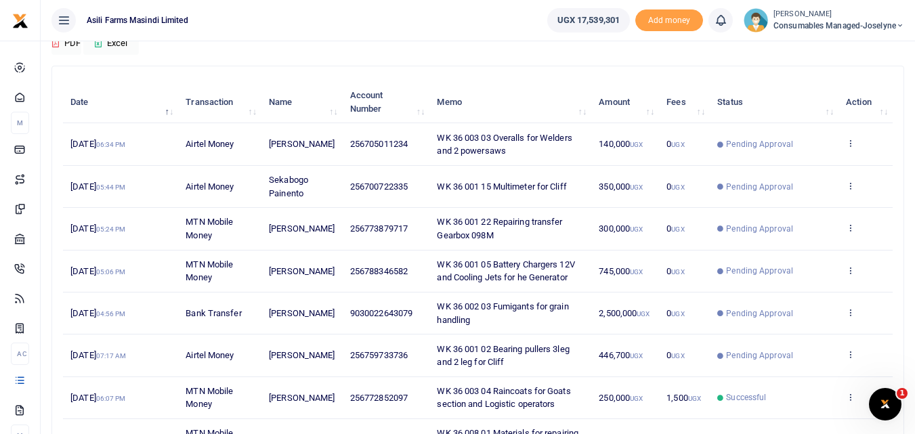
scroll to position [110, 0]
